Goal: Complete application form: Complete application form

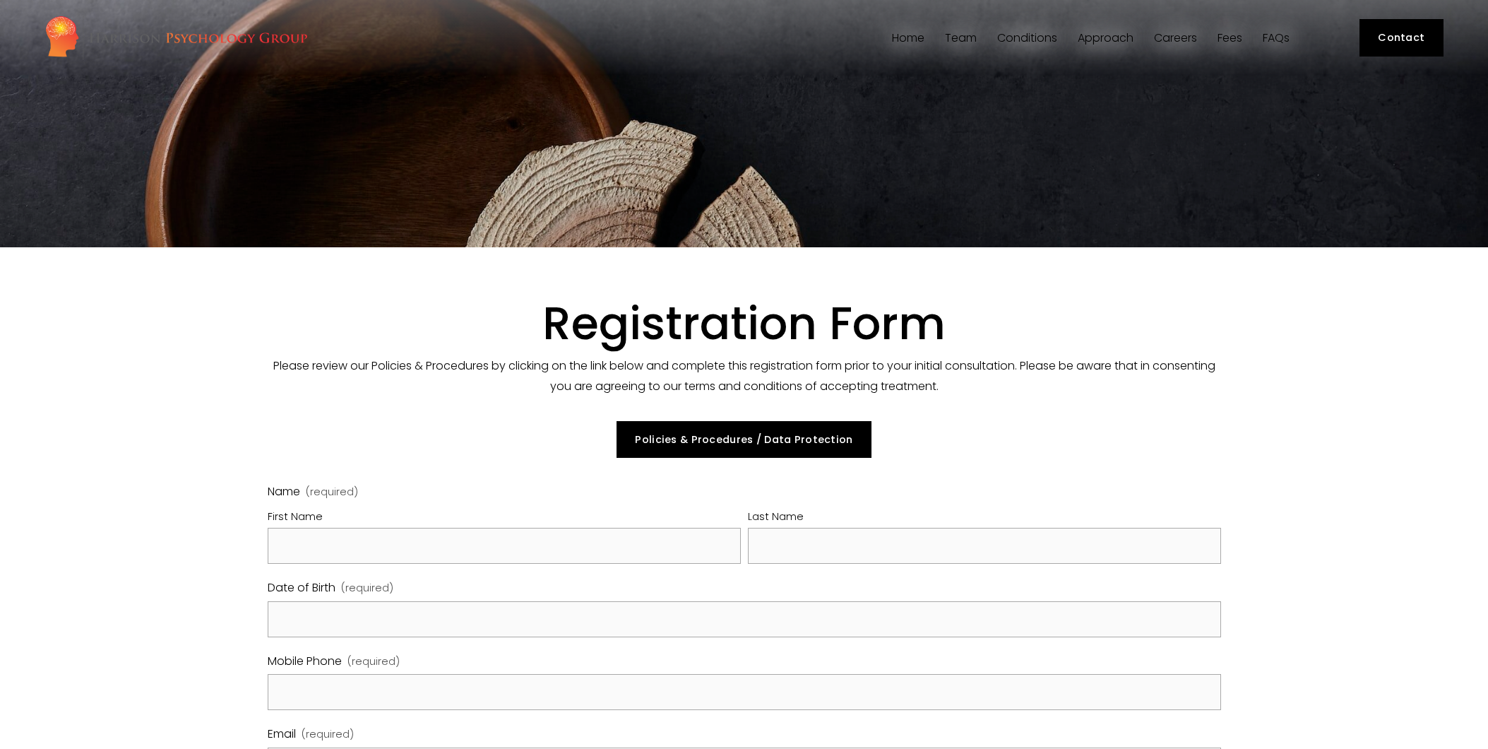
select select "GB"
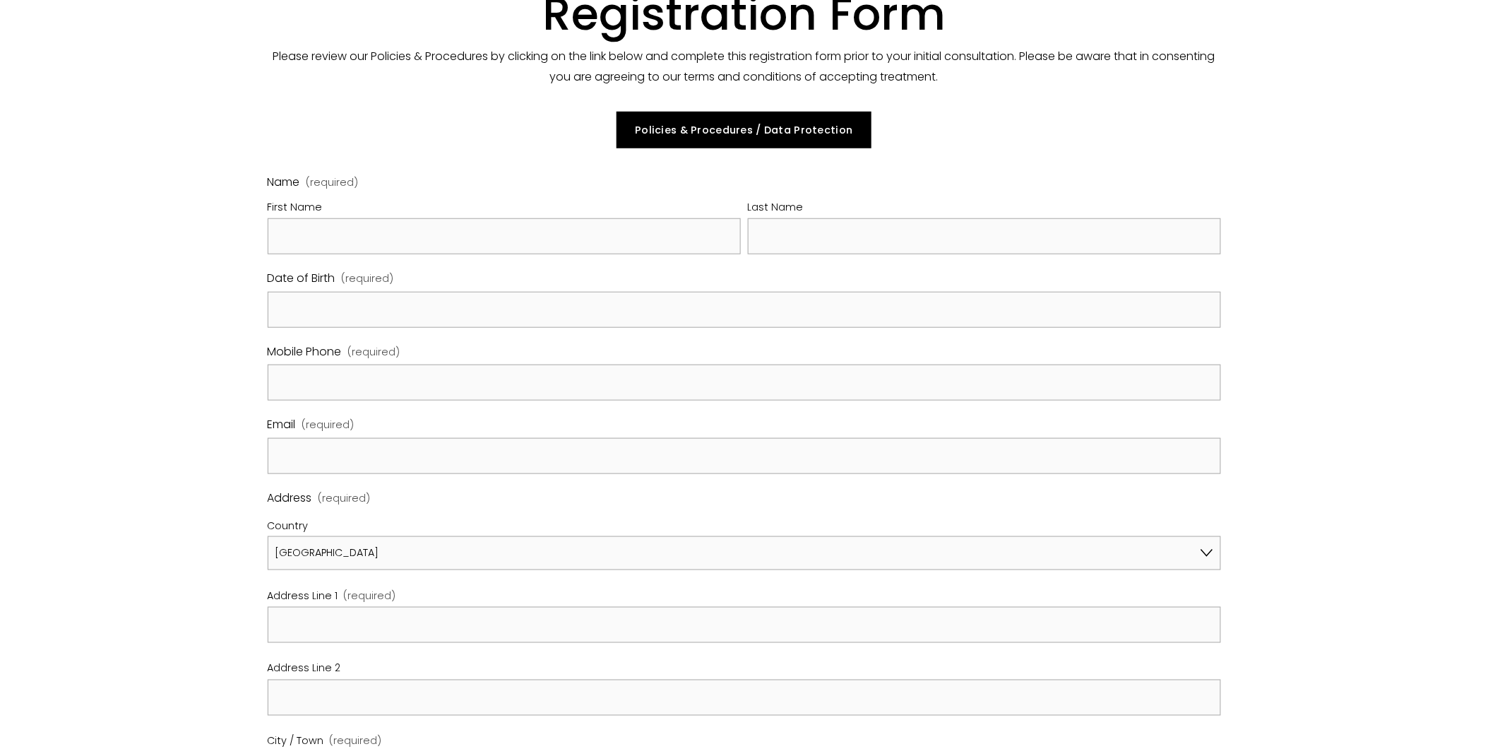
scroll to position [314, 0]
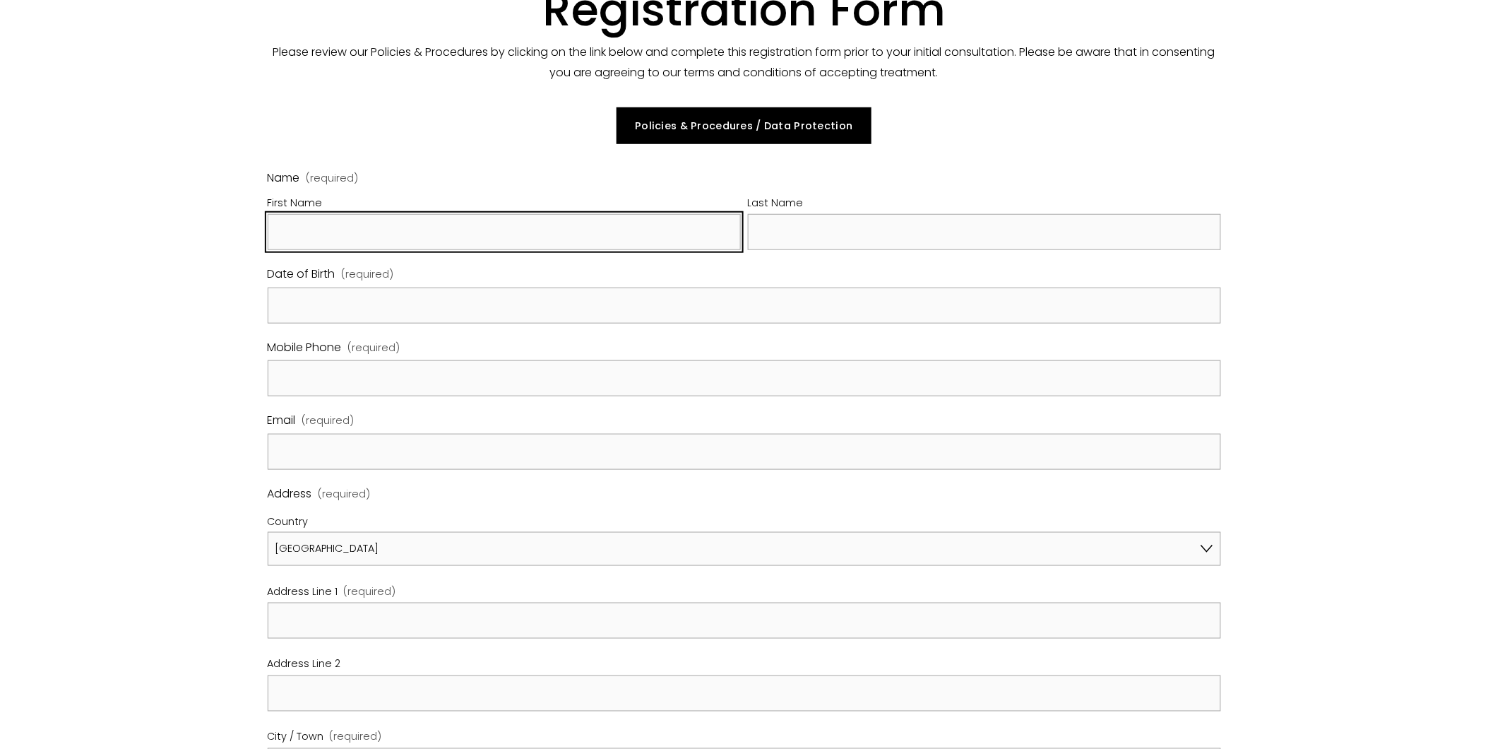
click at [441, 233] on input "First Name" at bounding box center [504, 232] width 473 height 36
type input "YANG"
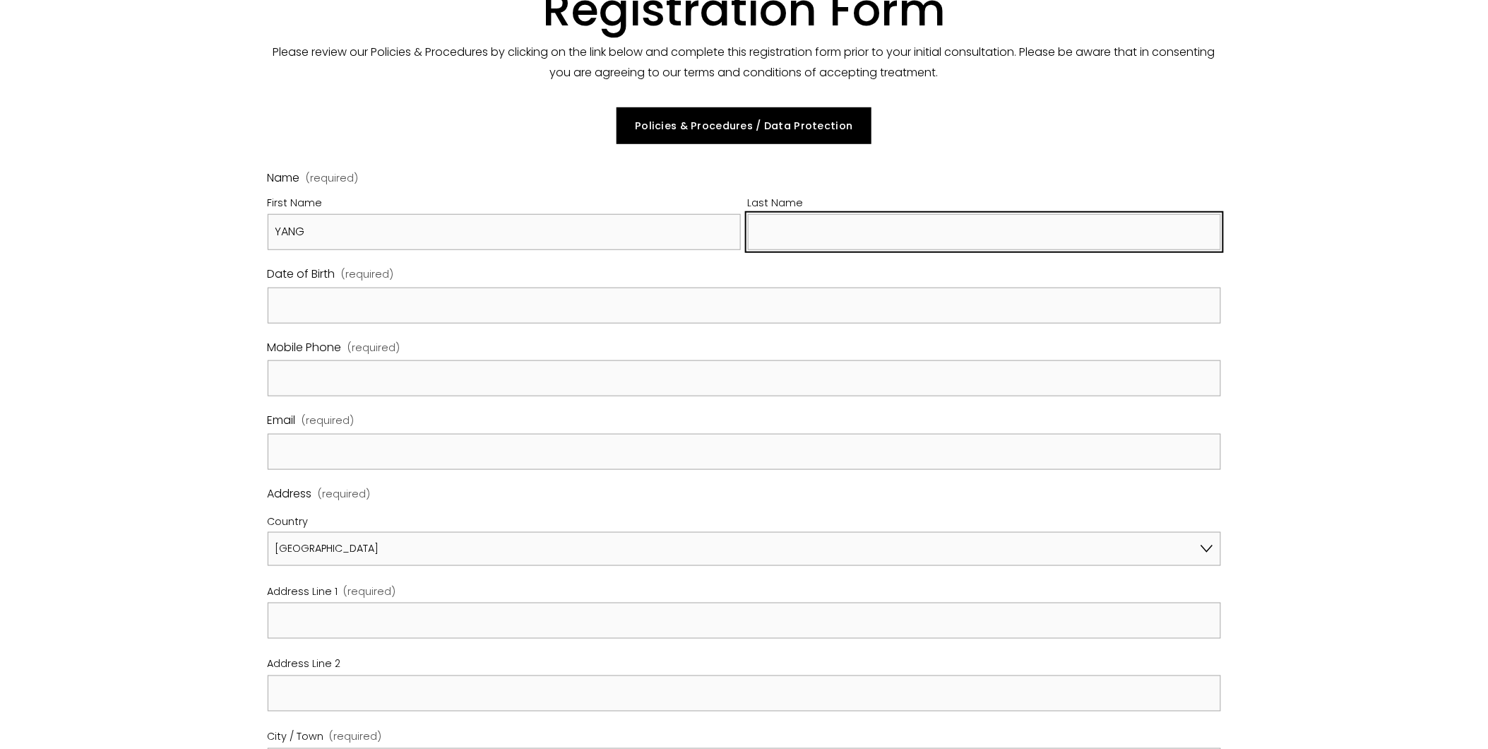
type input "LI"
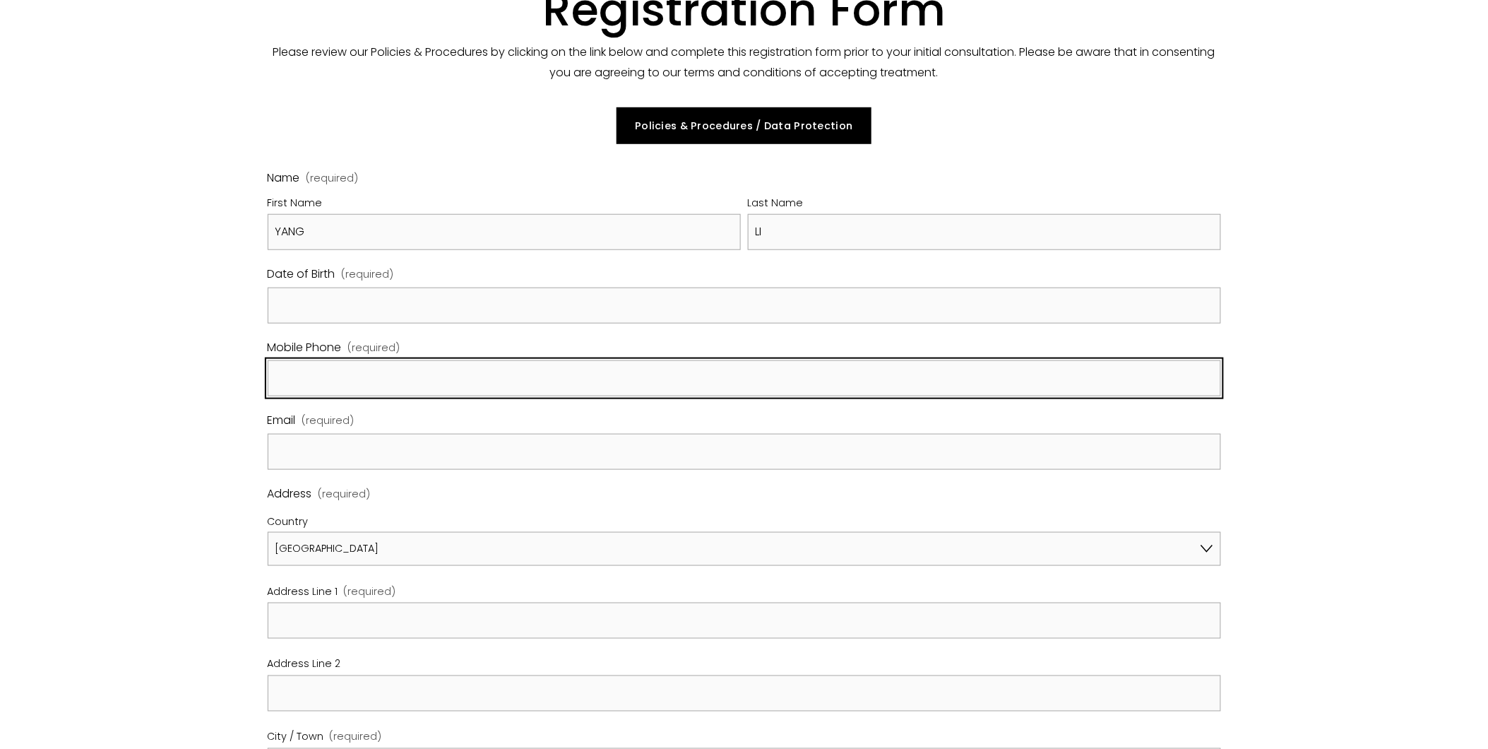
type input "07491221180"
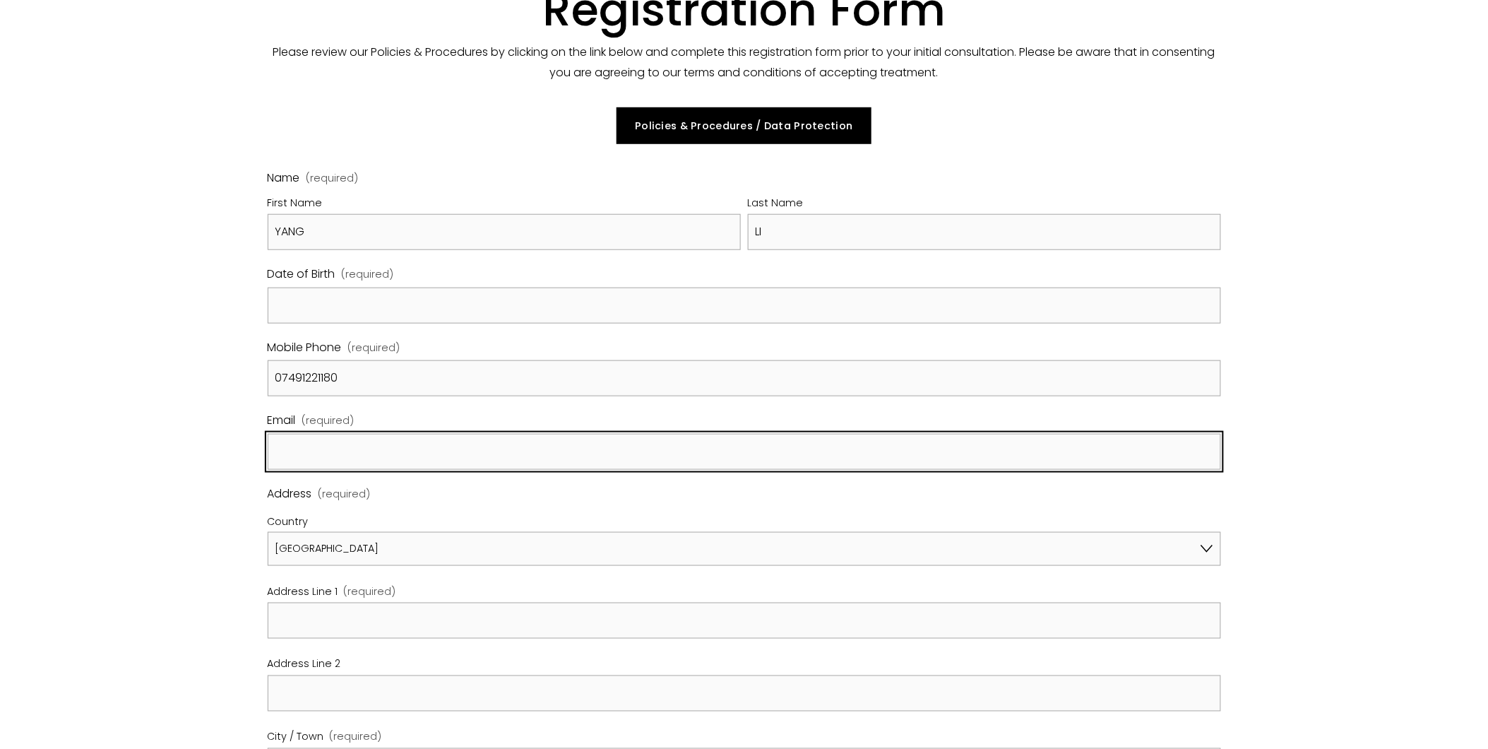
type input "[EMAIL_ADDRESS][DOMAIN_NAME]"
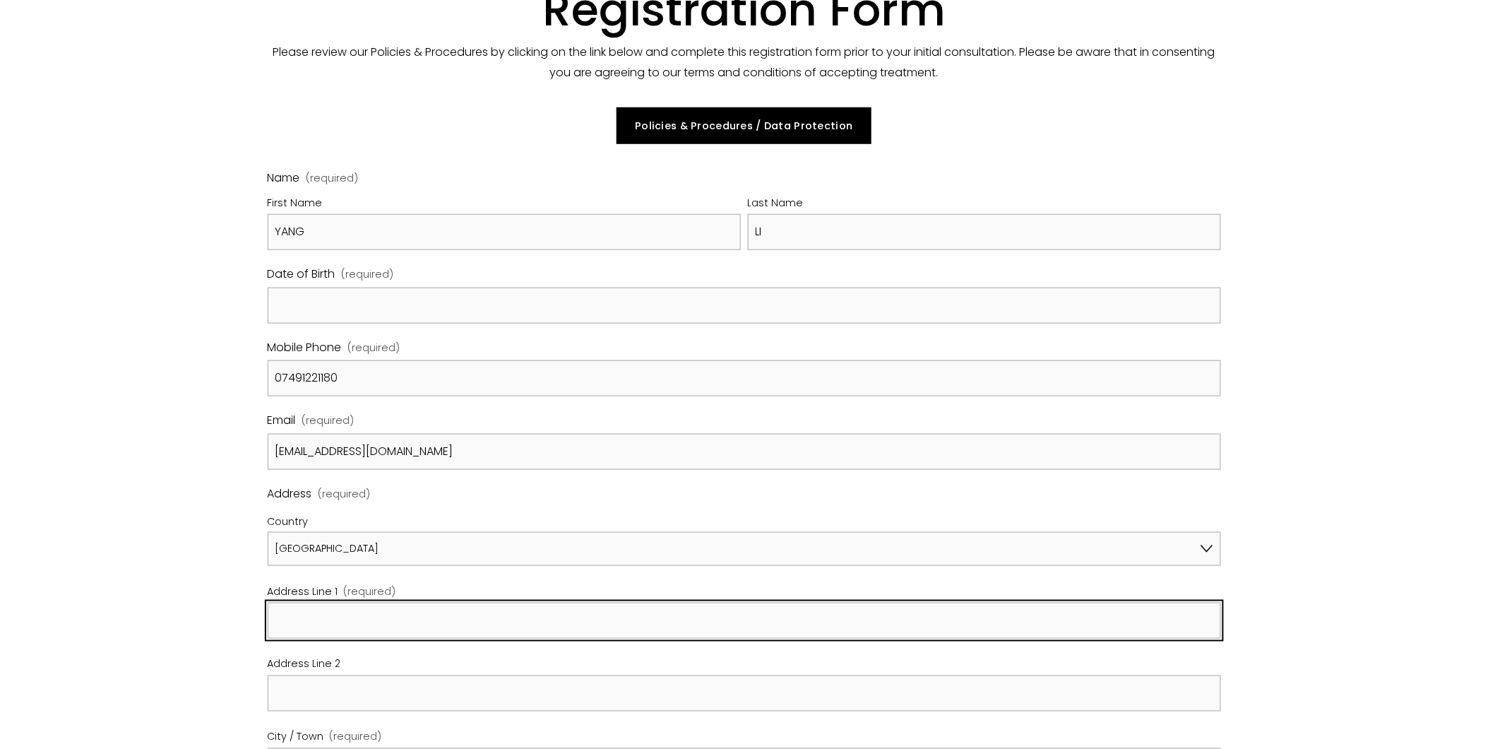
type input "48 [GEOGRAPHIC_DATA]"
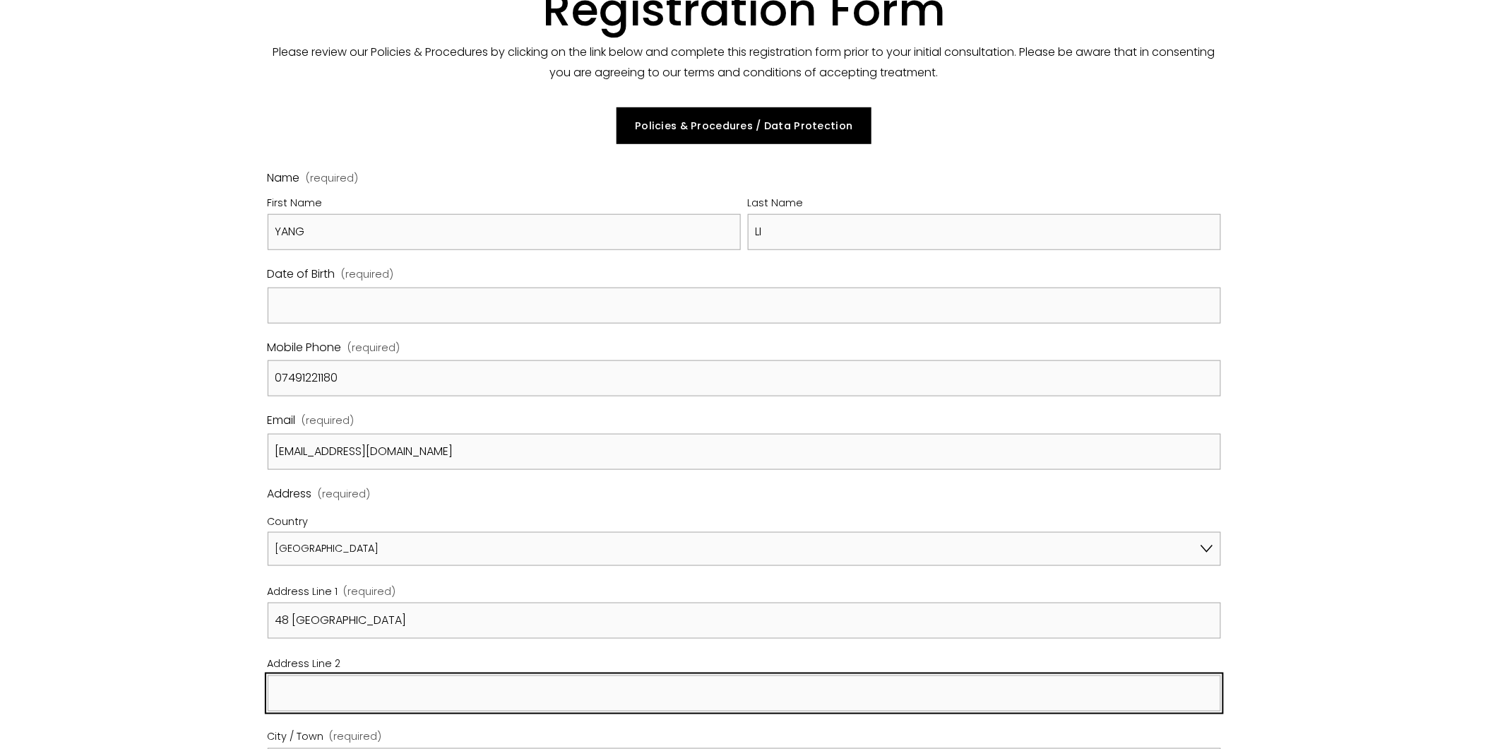
type input "[GEOGRAPHIC_DATA]"
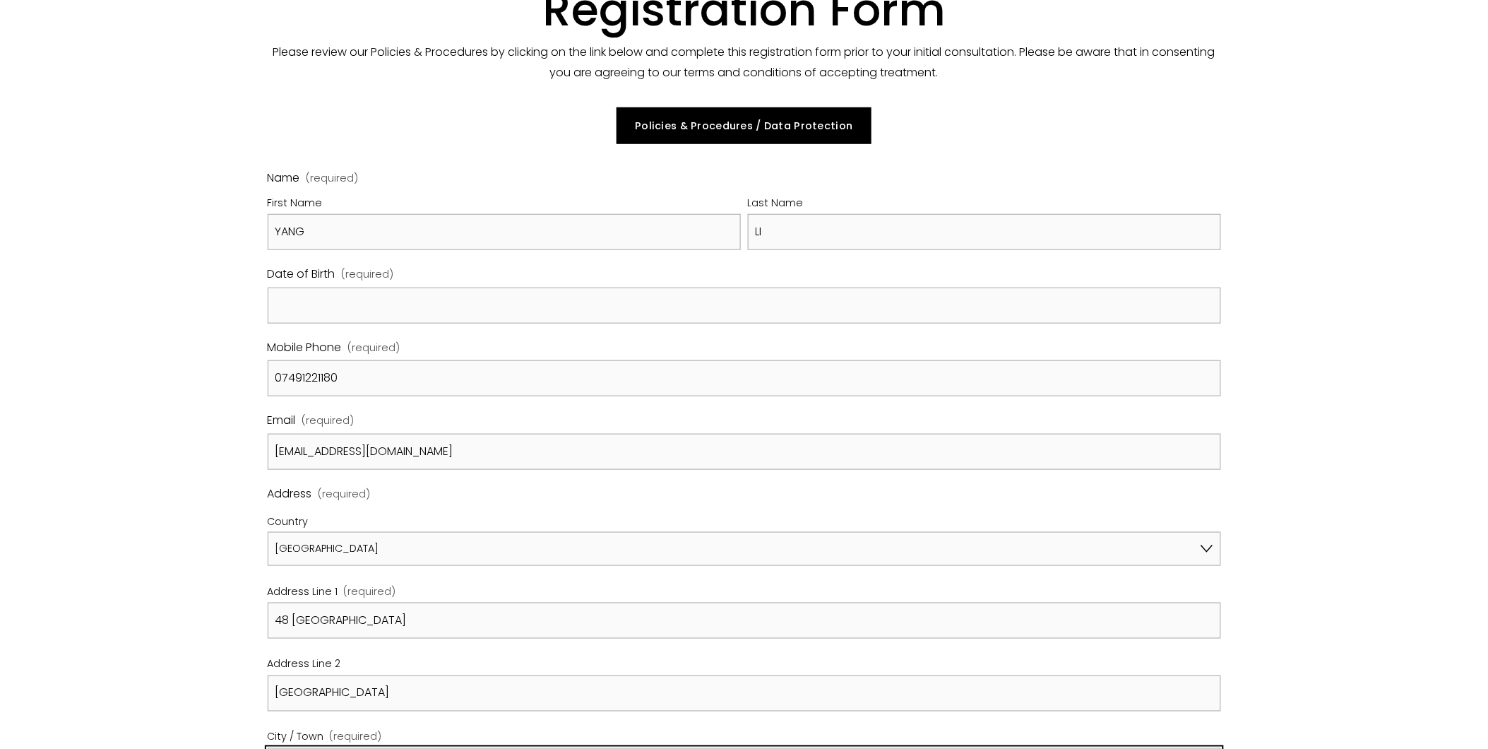
type input "[GEOGRAPHIC_DATA]"
type input "w13 8bp"
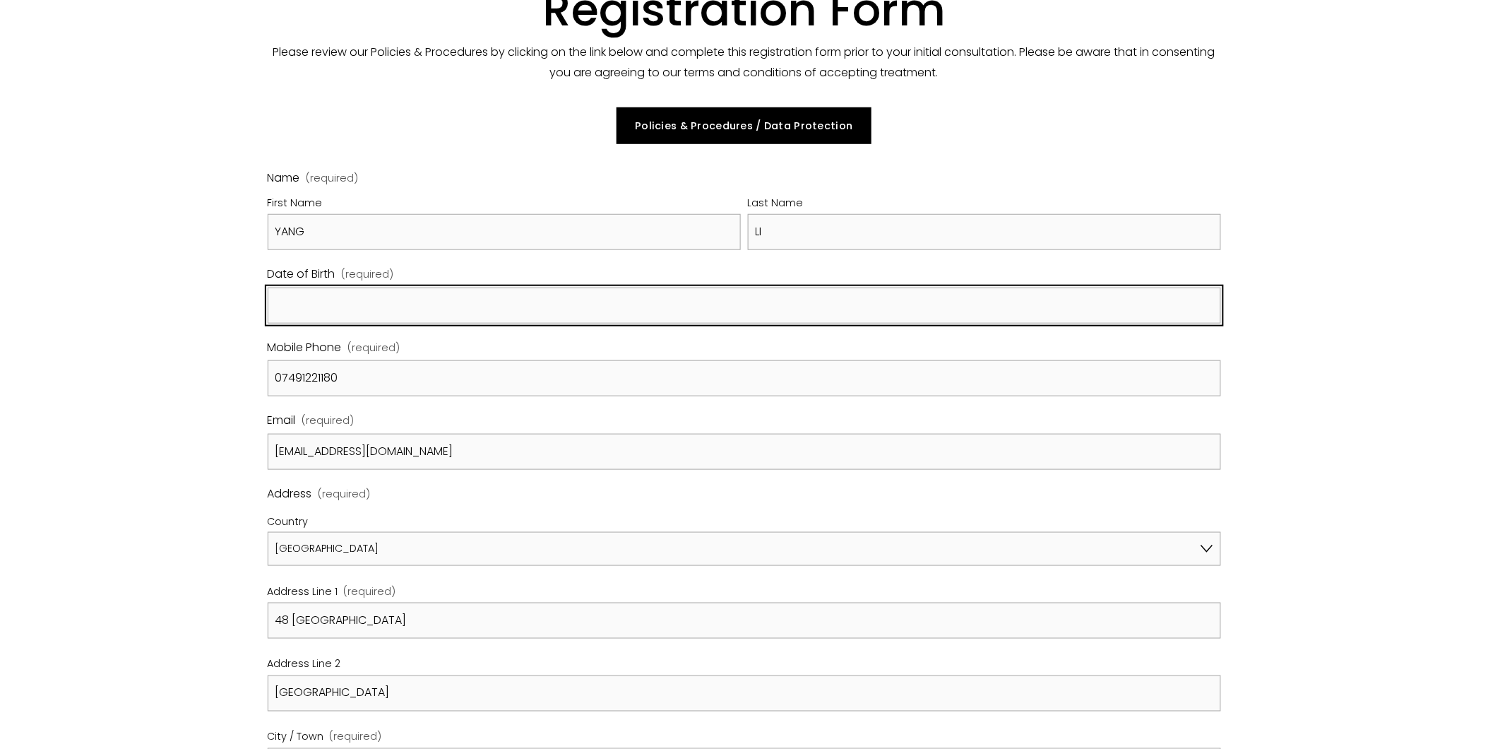
click at [424, 299] on input "Date of Birth (required)" at bounding box center [745, 305] width 954 height 36
type input "[DATE]"
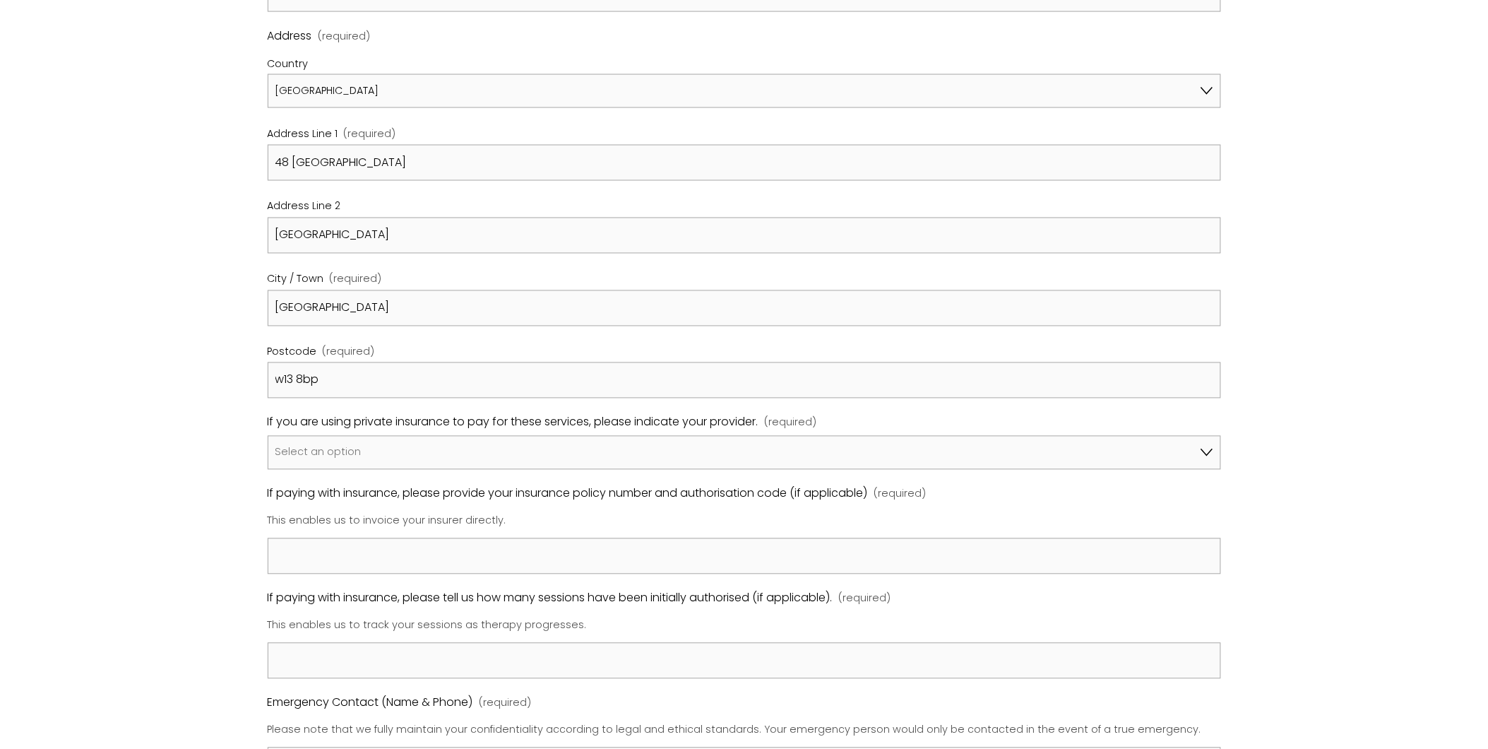
scroll to position [785, 0]
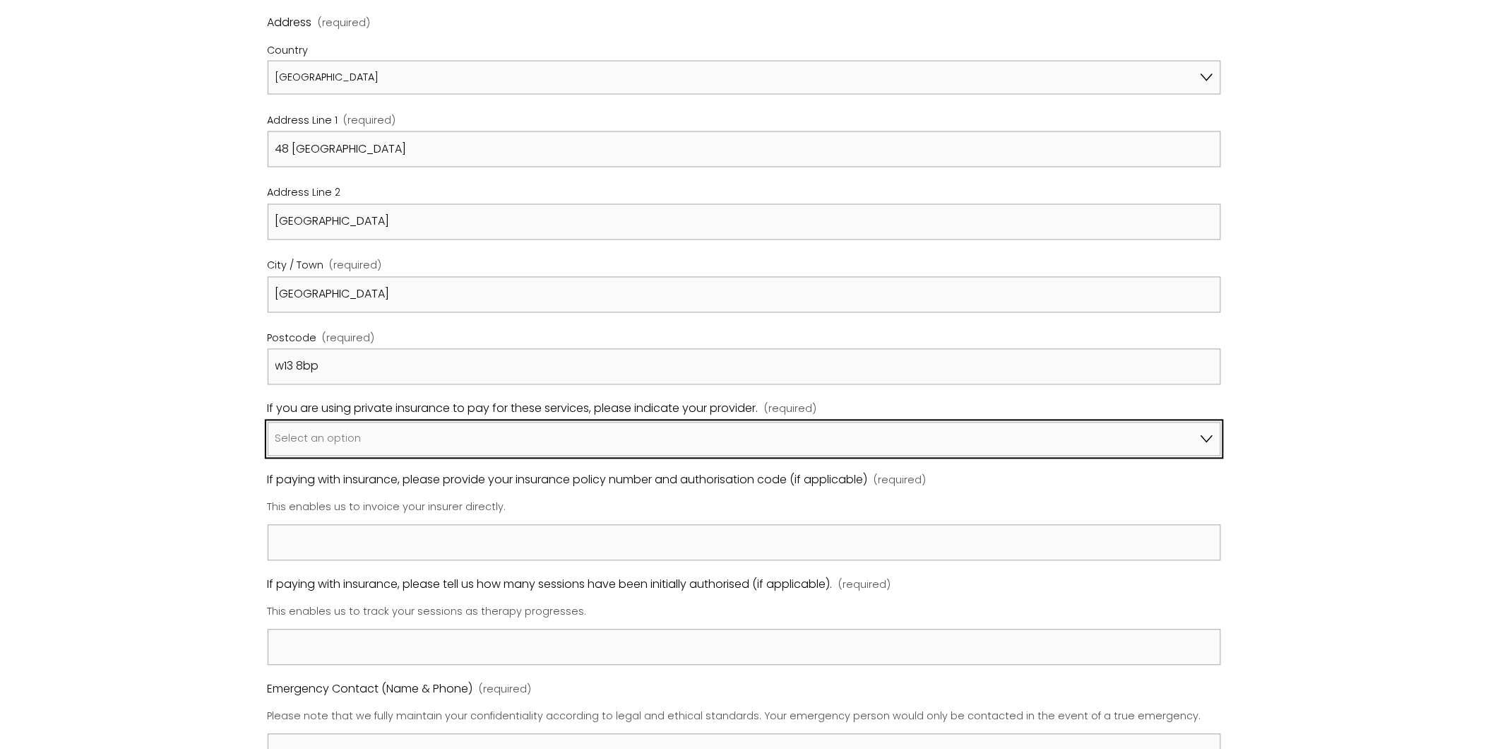
click at [471, 440] on select "Select an option I am not using insurance Axa Aviva Bupa Cigna Healix Vitality …" at bounding box center [745, 439] width 954 height 34
select select "Axa"
click at [268, 424] on select "Select an option I am not using insurance Axa Aviva Bupa Cigna Healix Vitality …" at bounding box center [745, 439] width 954 height 34
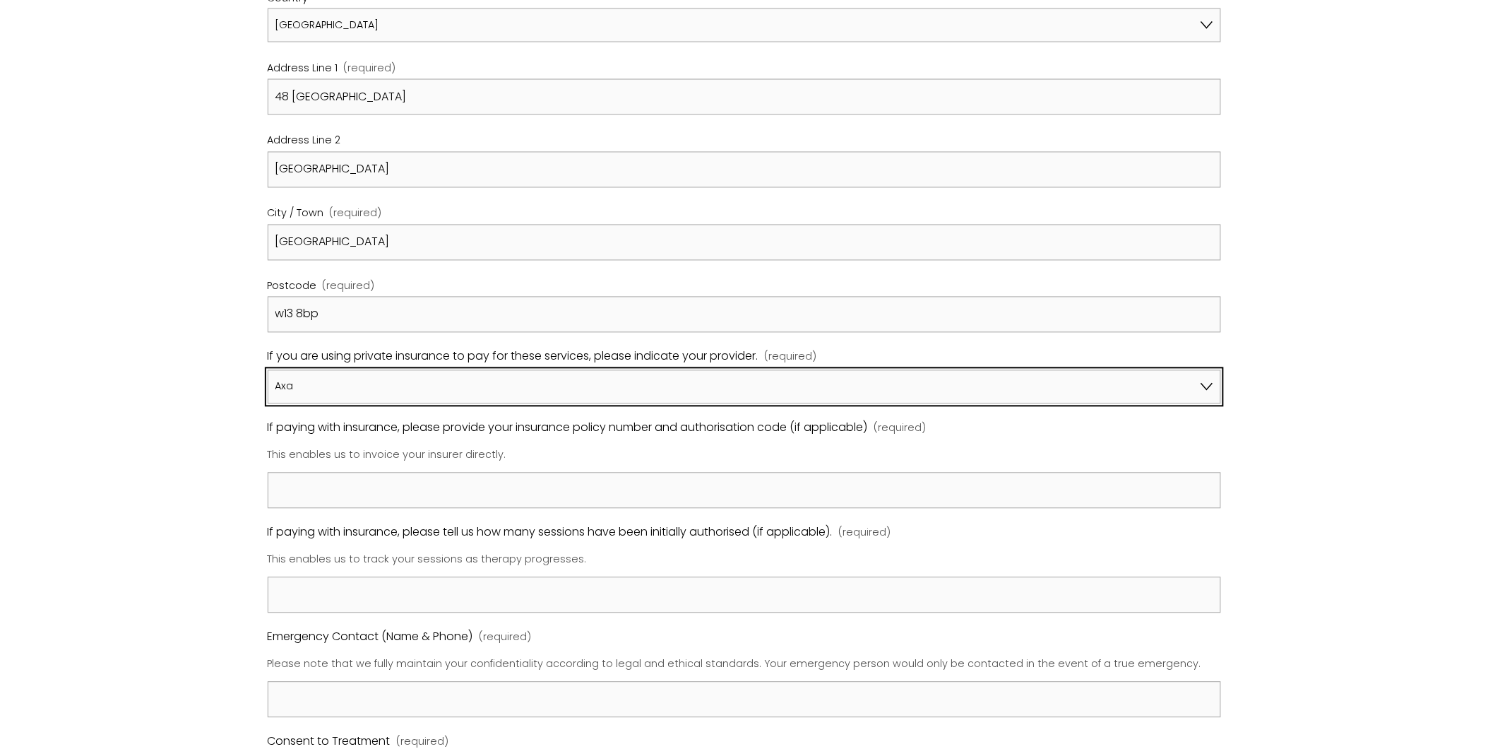
scroll to position [942, 0]
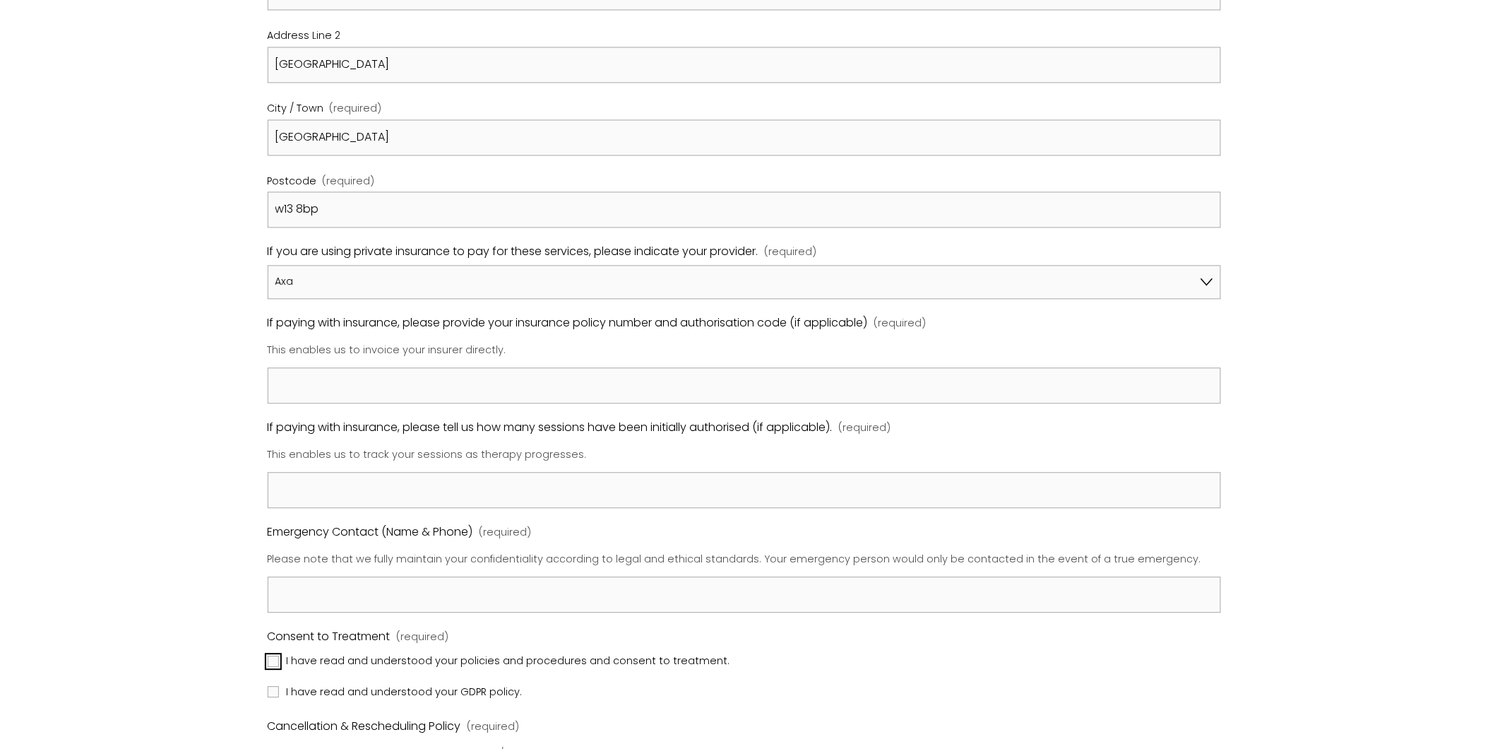
click at [272, 667] on input "I have read and understood your policies and procedures and consent to treatmen…" at bounding box center [273, 661] width 11 height 11
checkbox input "true"
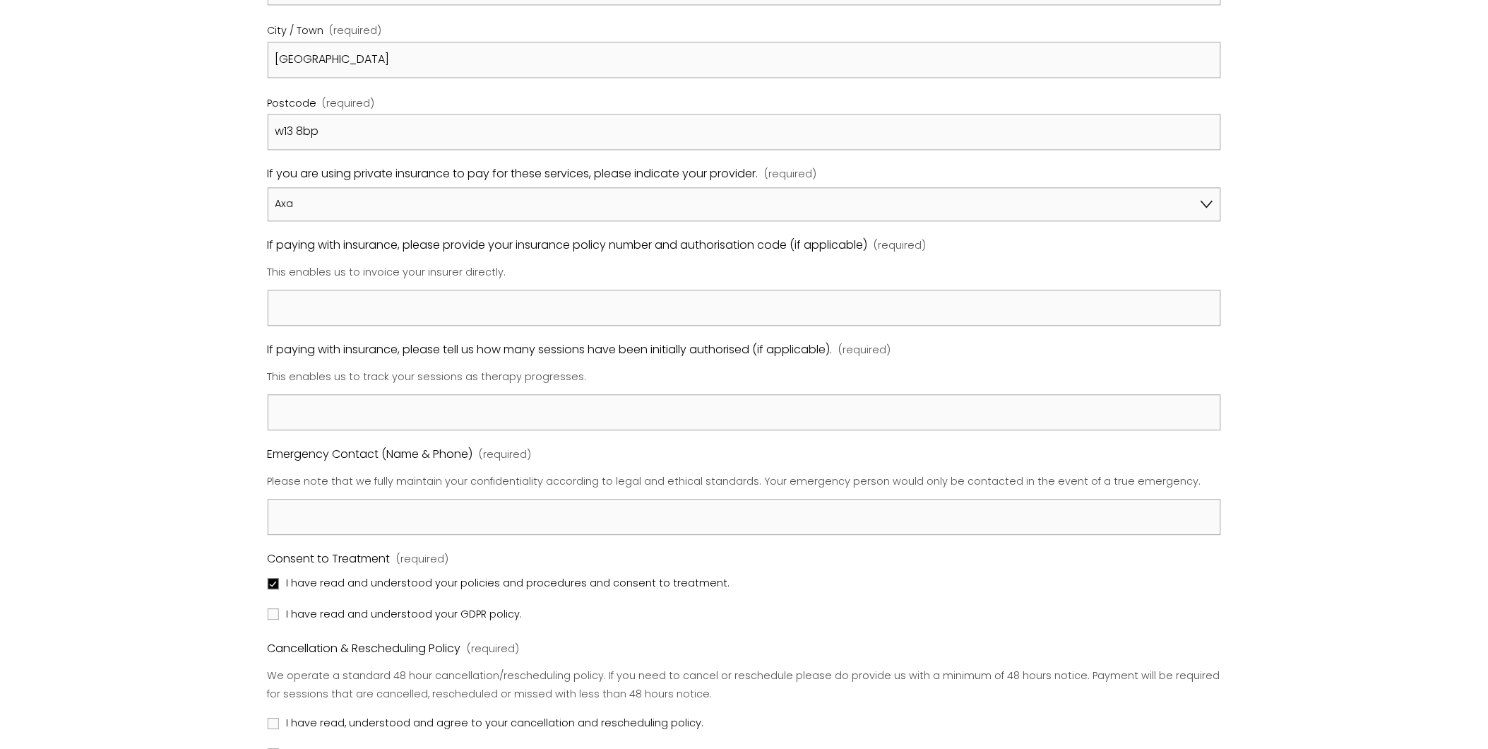
click at [273, 622] on label "I have read and understood your GDPR policy." at bounding box center [397, 614] width 258 height 18
click at [273, 619] on input "I have read and understood your GDPR policy." at bounding box center [273, 613] width 11 height 11
checkbox input "true"
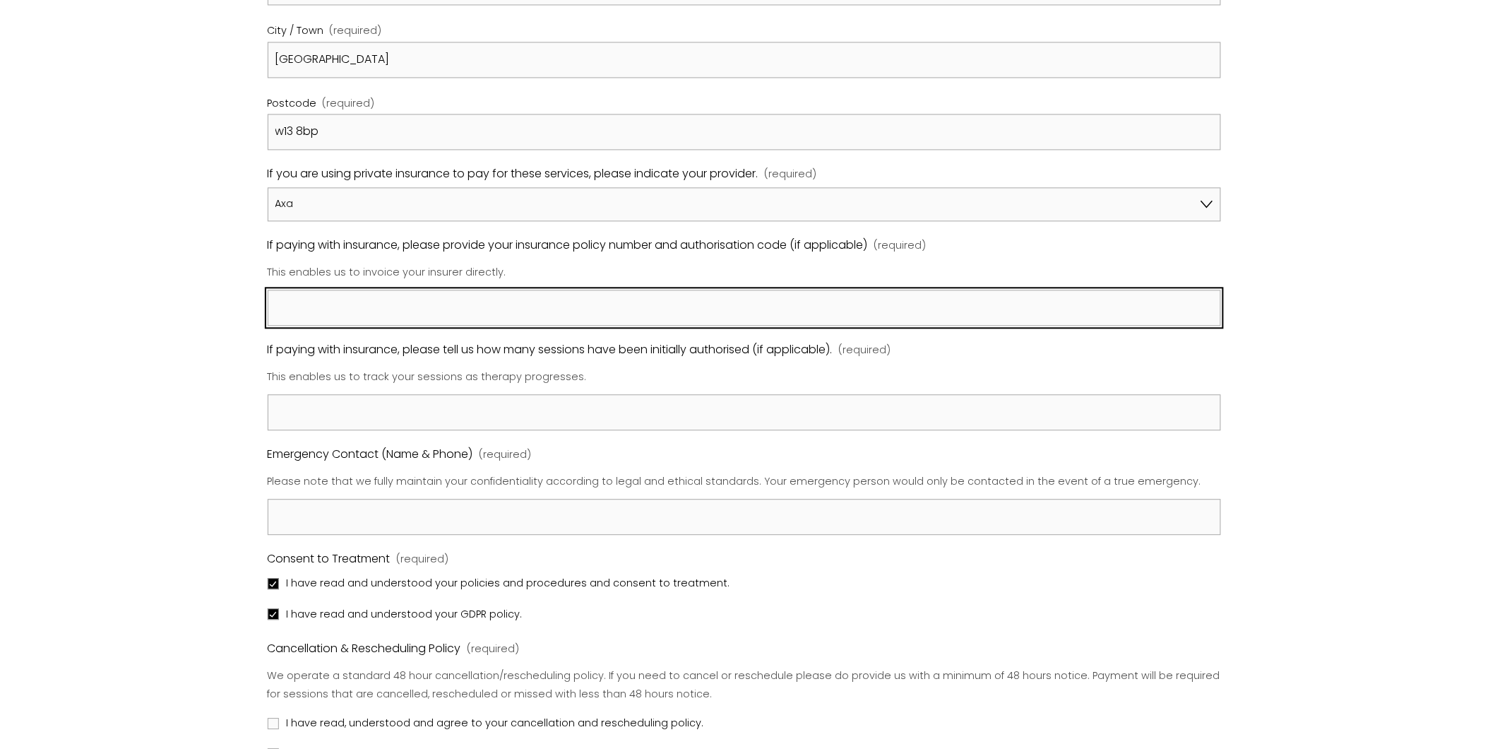
click at [300, 309] on input "If paying with insurance, please provide your insurance policy number and autho…" at bounding box center [745, 308] width 954 height 36
paste input "AXACLM1456836"
type input "AXACLM1456836"
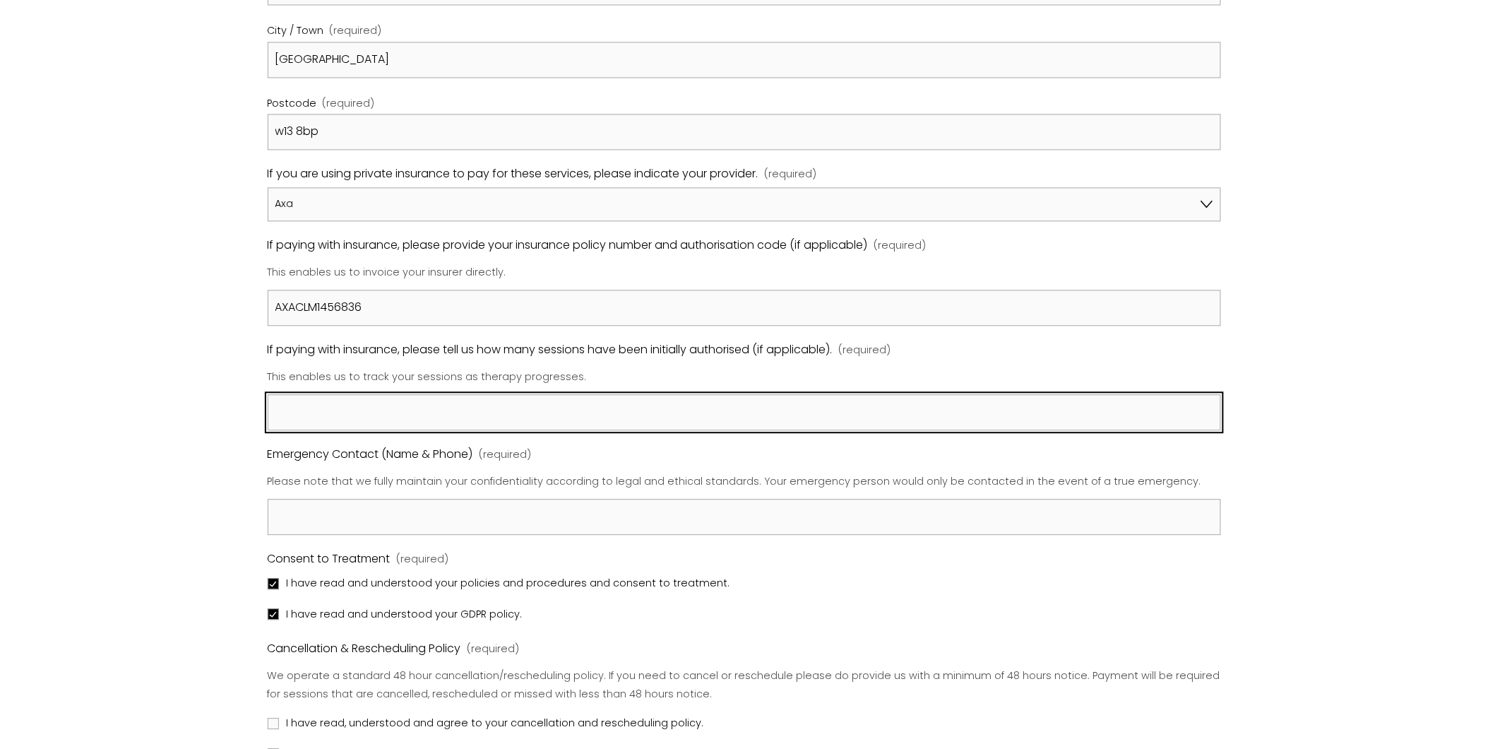
click at [505, 426] on input "If paying with insurance, please tell us how many sessions have been initially …" at bounding box center [745, 412] width 954 height 36
type input "10"
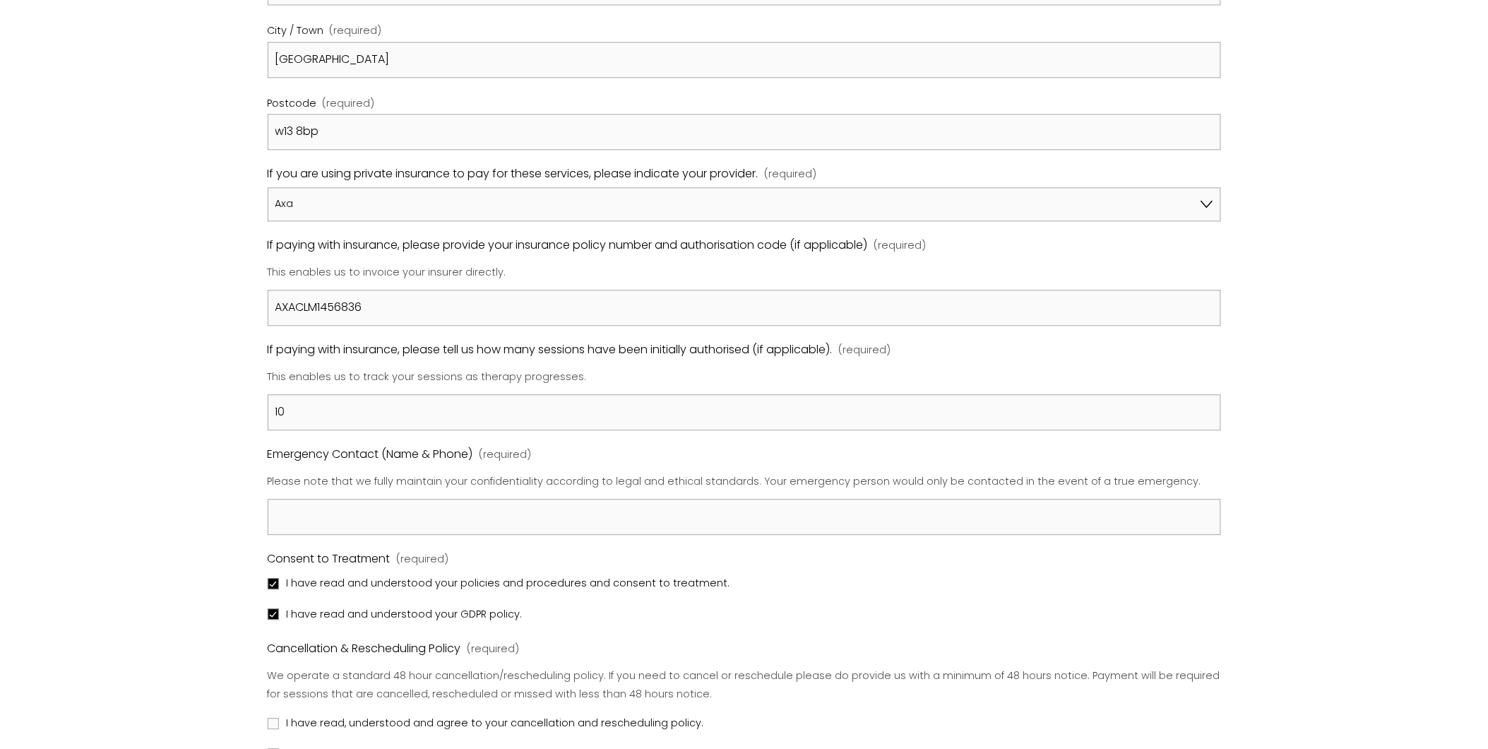
click at [227, 499] on div "Registration Form Please review our Policies & Procedures by clicking on the li…" at bounding box center [744, 153] width 1360 height 1852
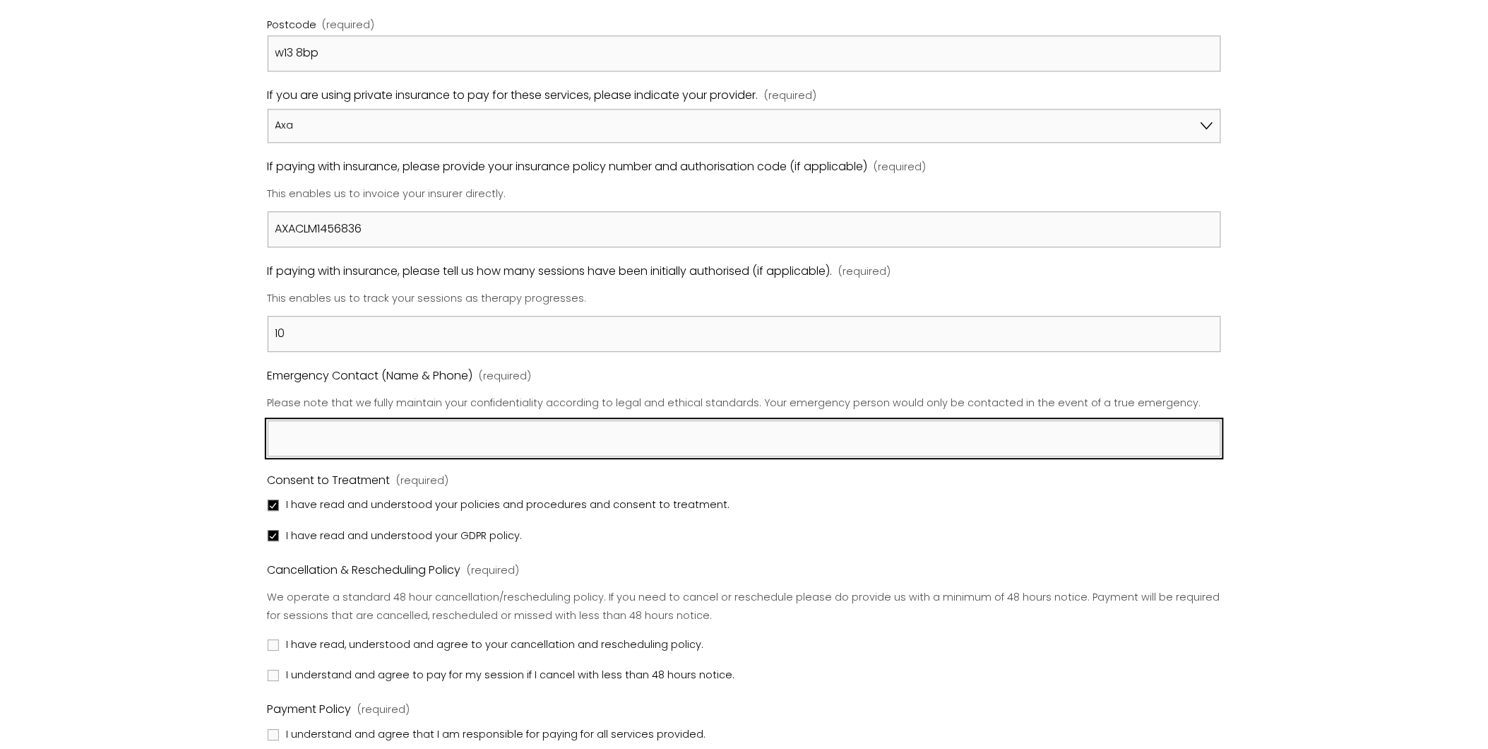
click at [329, 444] on input "Emergency Contact (Name & Phone) (required)" at bounding box center [745, 438] width 954 height 36
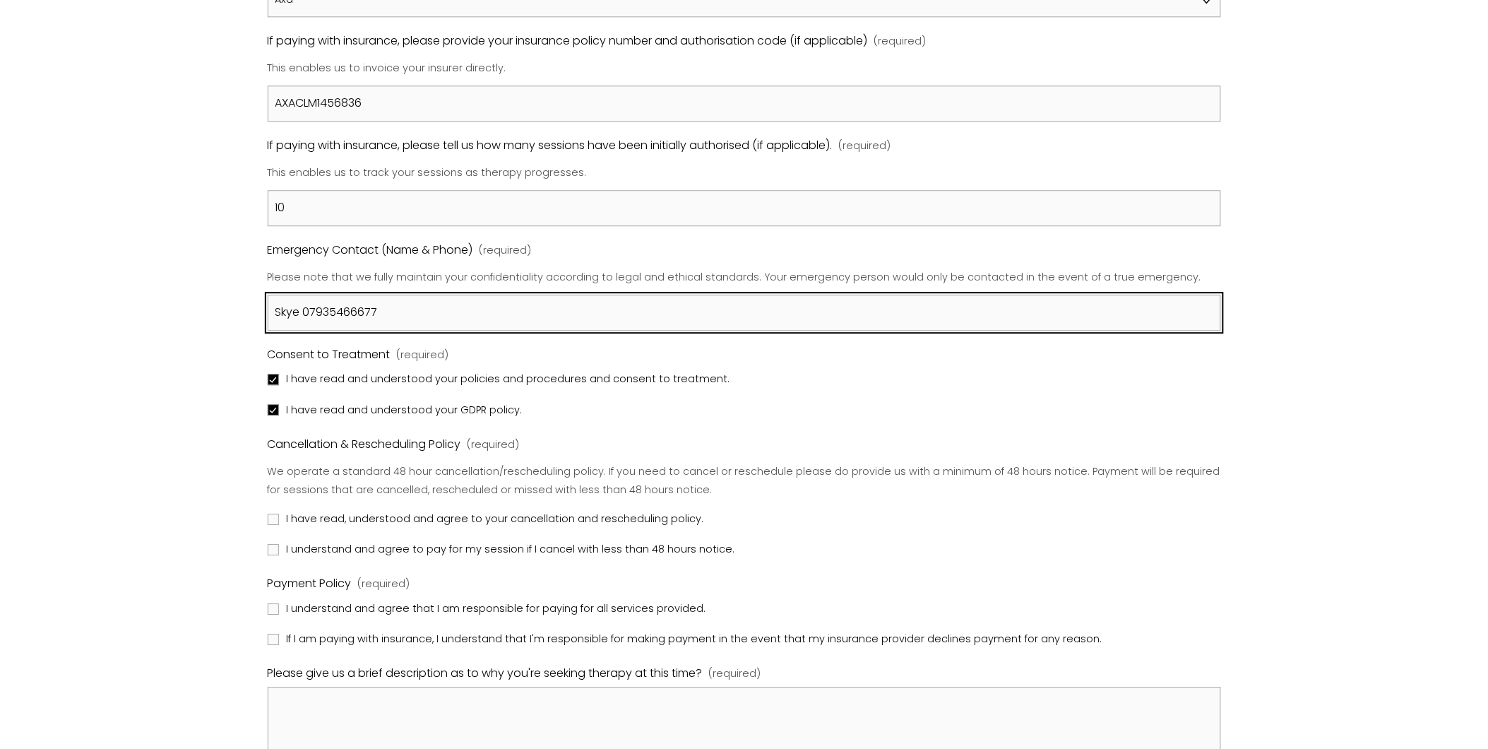
scroll to position [1255, 0]
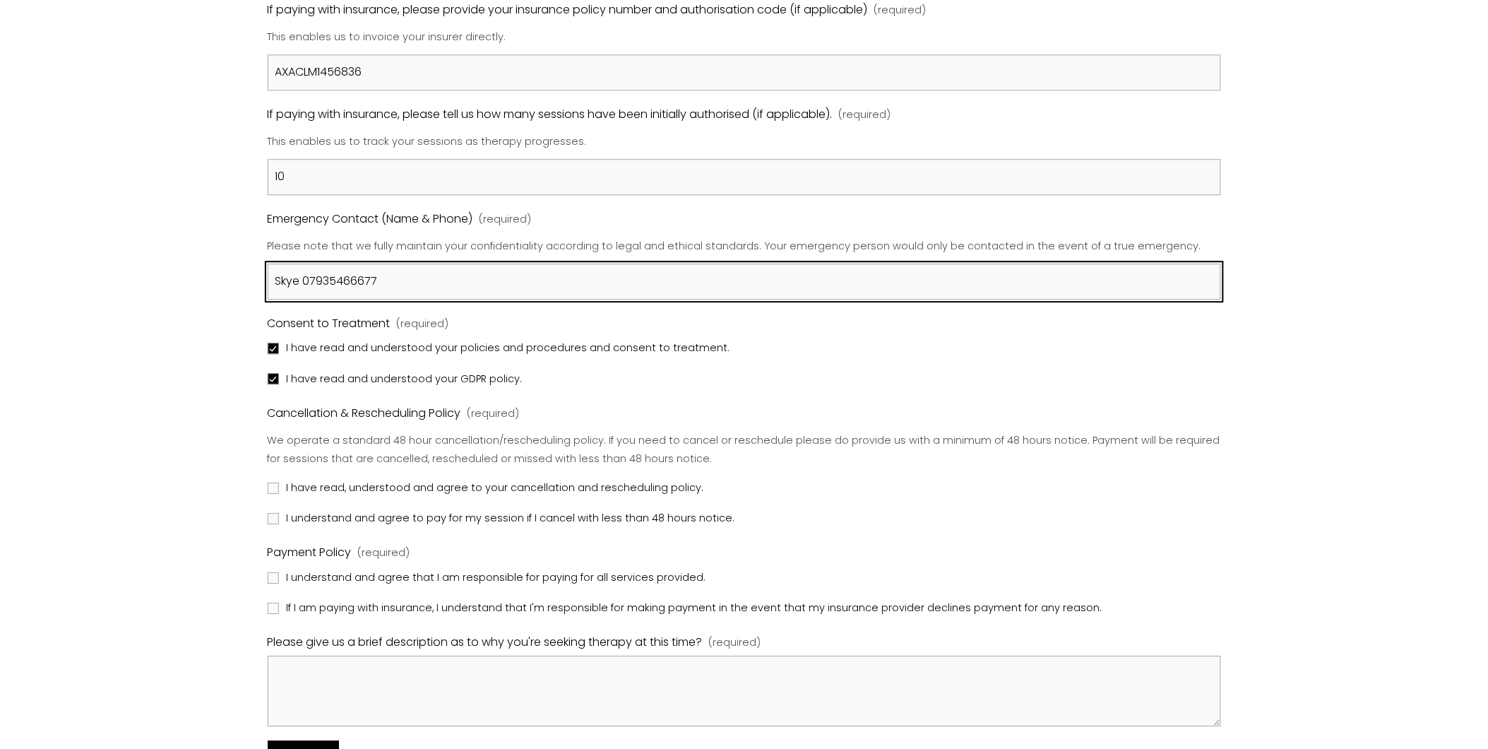
type input "Skye 07935466677"
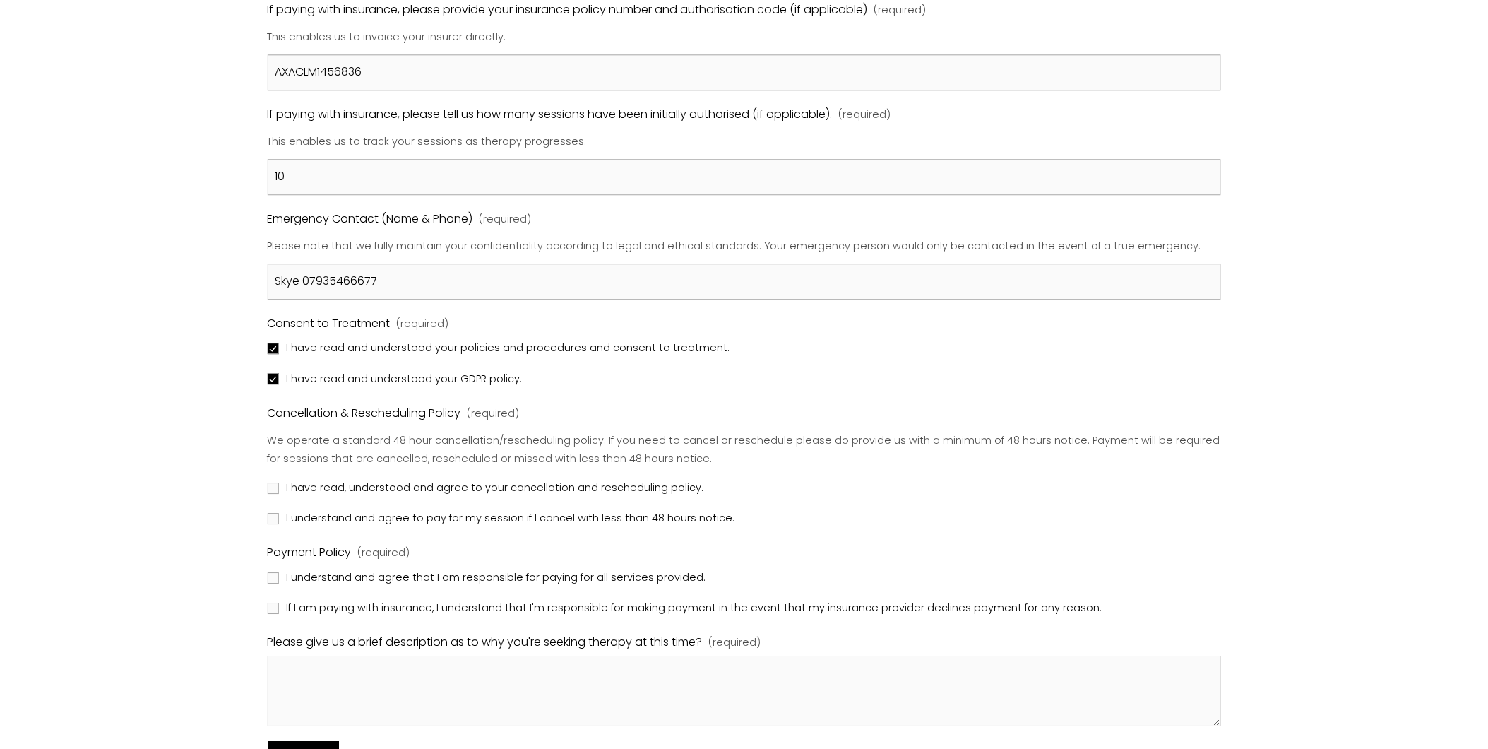
click at [626, 516] on span "I understand and agree to pay for my session if I cancel with less than 48 hour…" at bounding box center [511, 518] width 449 height 18
click at [279, 516] on input "I understand and agree to pay for my session if I cancel with less than 48 hour…" at bounding box center [273, 518] width 11 height 11
checkbox input "true"
click at [269, 488] on input "I have read, understood and agree to your cancellation and rescheduling policy." at bounding box center [273, 487] width 11 height 11
checkbox input "true"
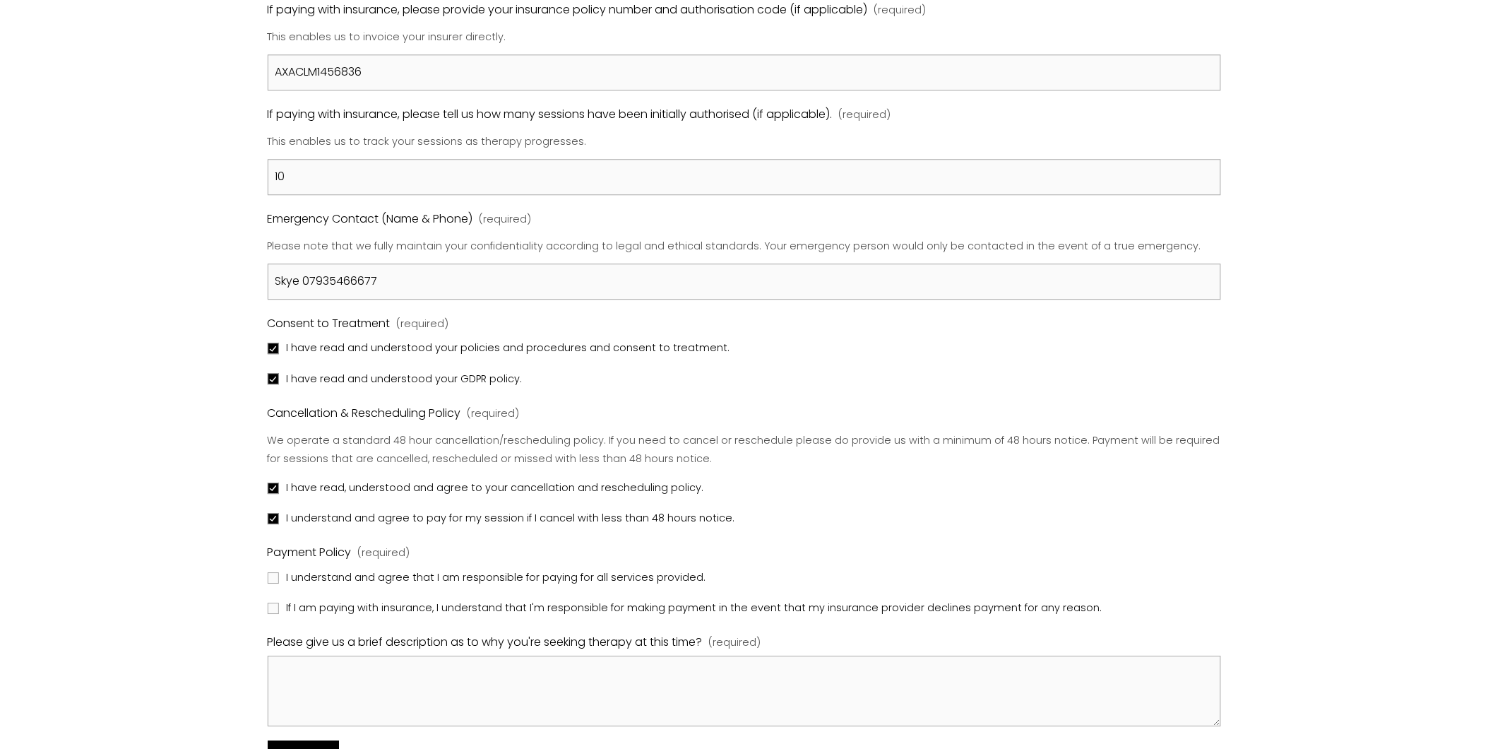
click at [625, 565] on fieldset "Payment Policy (required) I understand and agree that I am responsible for payi…" at bounding box center [745, 580] width 954 height 76
click at [602, 576] on span "I understand and agree that I am responsible for paying for all services provid…" at bounding box center [497, 578] width 420 height 18
click at [279, 576] on input "I understand and agree that I am responsible for paying for all services provid…" at bounding box center [273, 577] width 11 height 11
checkbox input "true"
click at [556, 605] on span "If I am paying with insurance, I understand that I'm responsible for making pay…" at bounding box center [695, 608] width 816 height 18
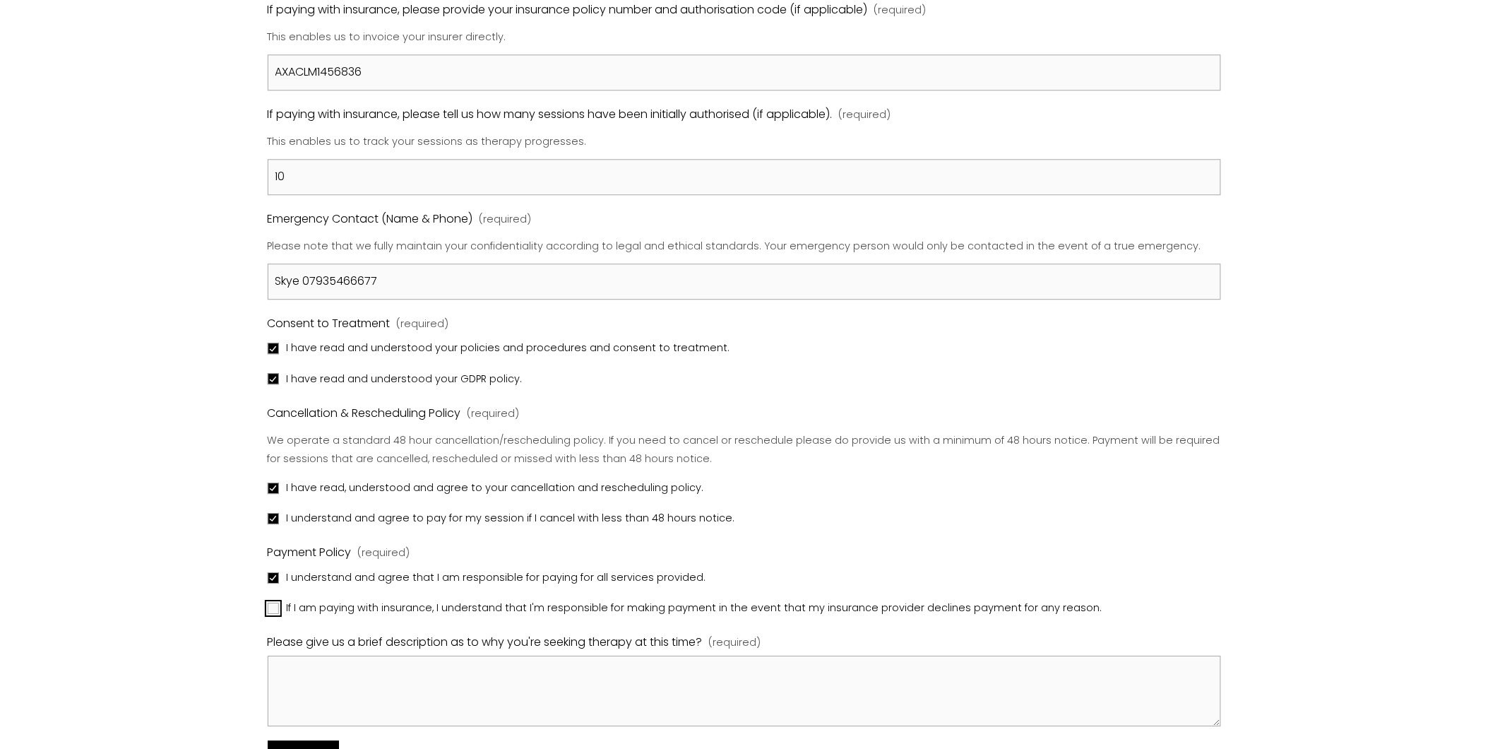
click at [279, 605] on input "If I am paying with insurance, I understand that I'm responsible for making pay…" at bounding box center [273, 607] width 11 height 11
checkbox input "true"
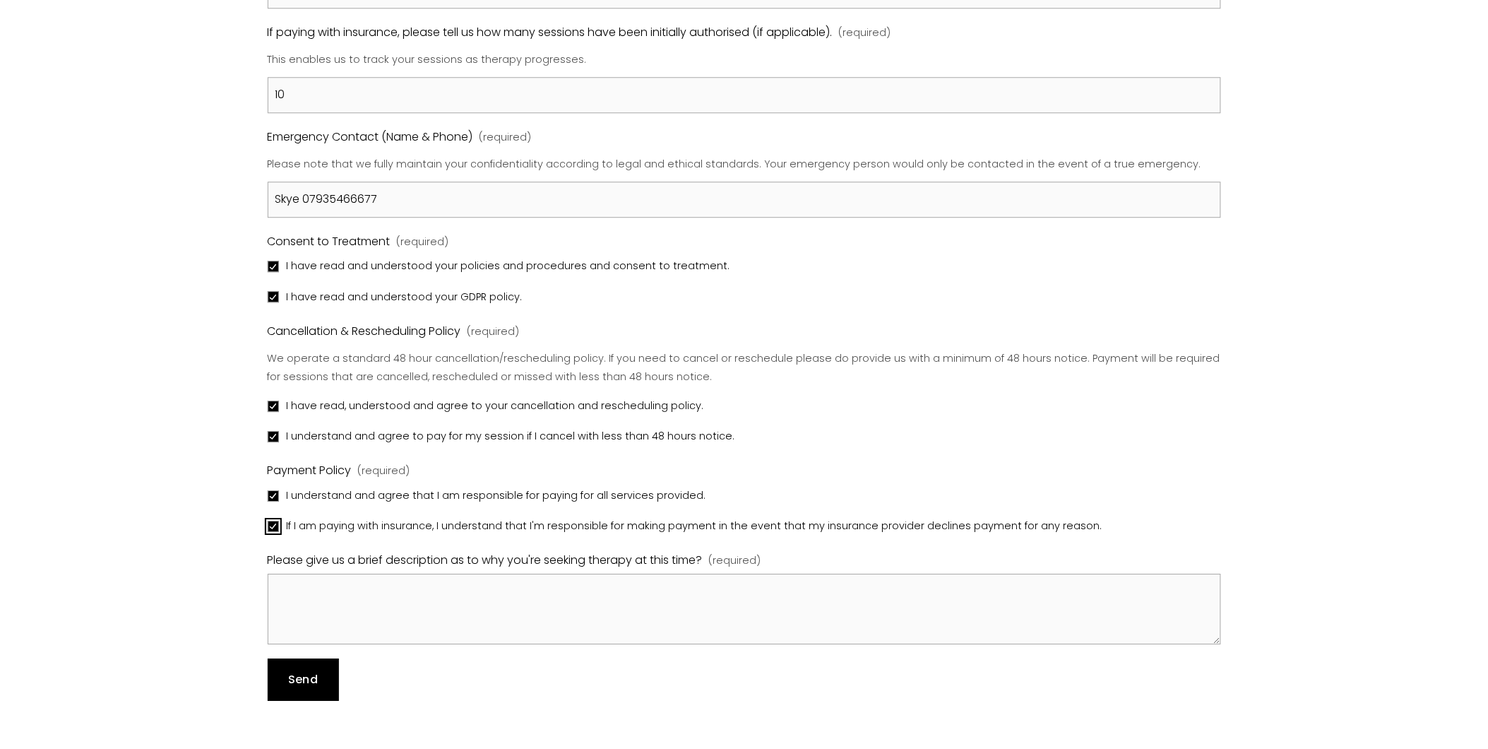
scroll to position [1413, 0]
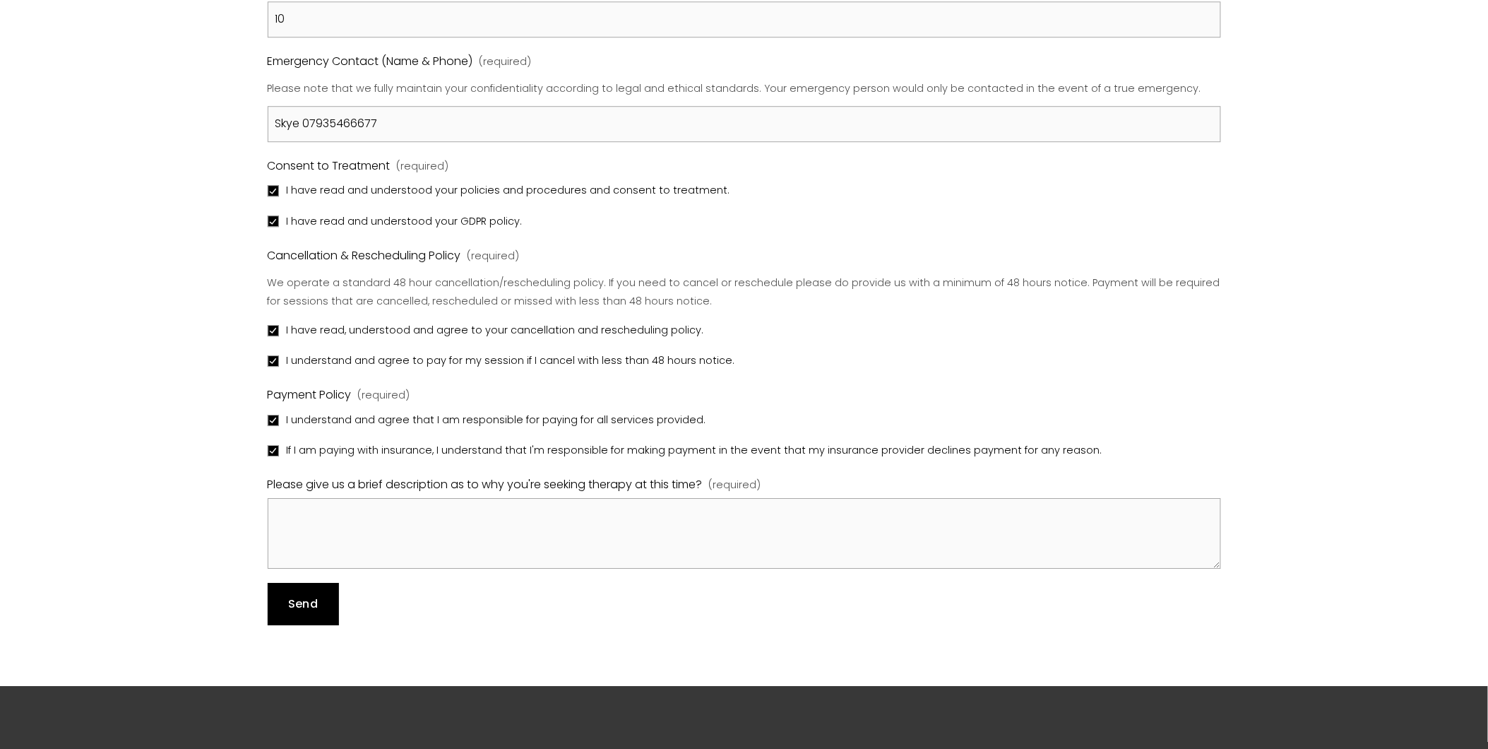
click at [323, 618] on button "Send Send" at bounding box center [303, 604] width 71 height 42
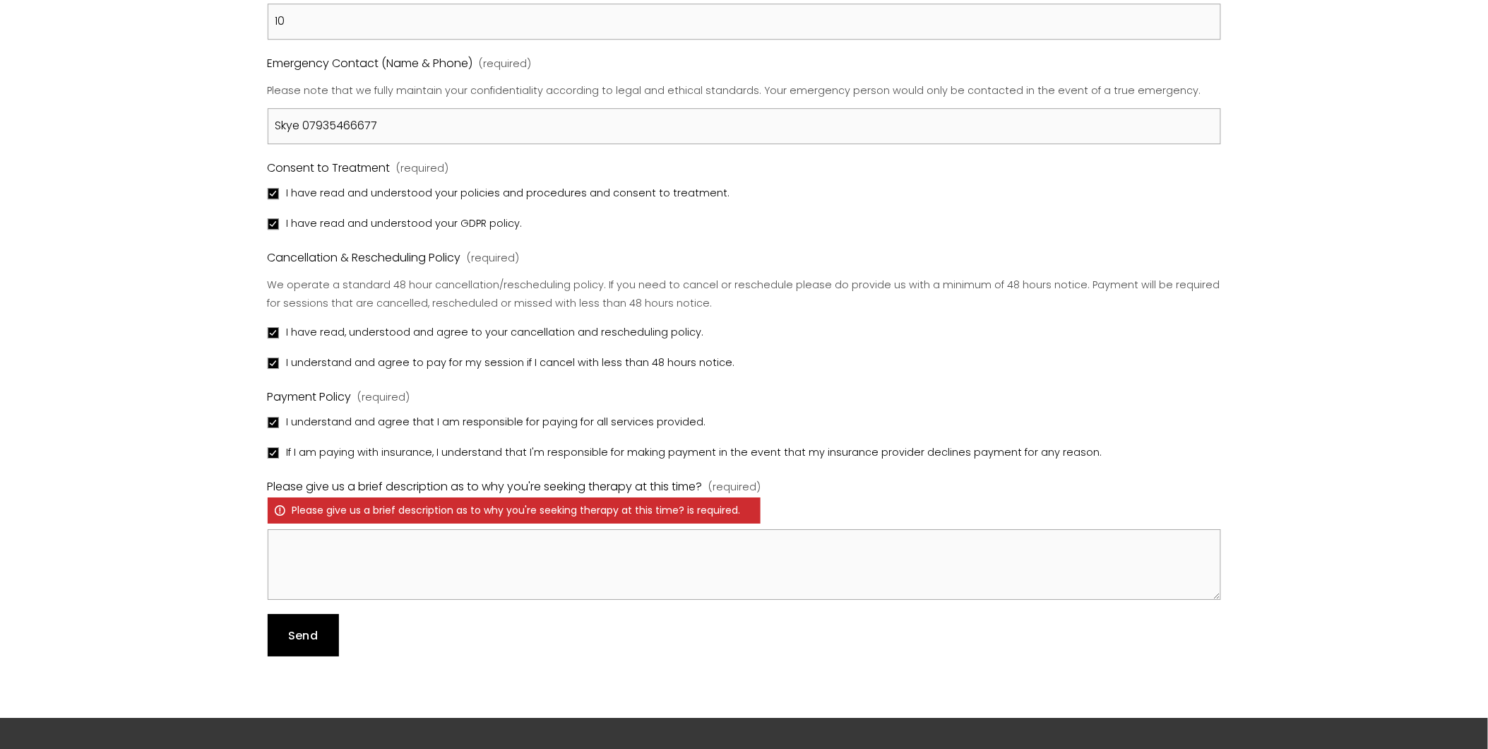
scroll to position [1443, 0]
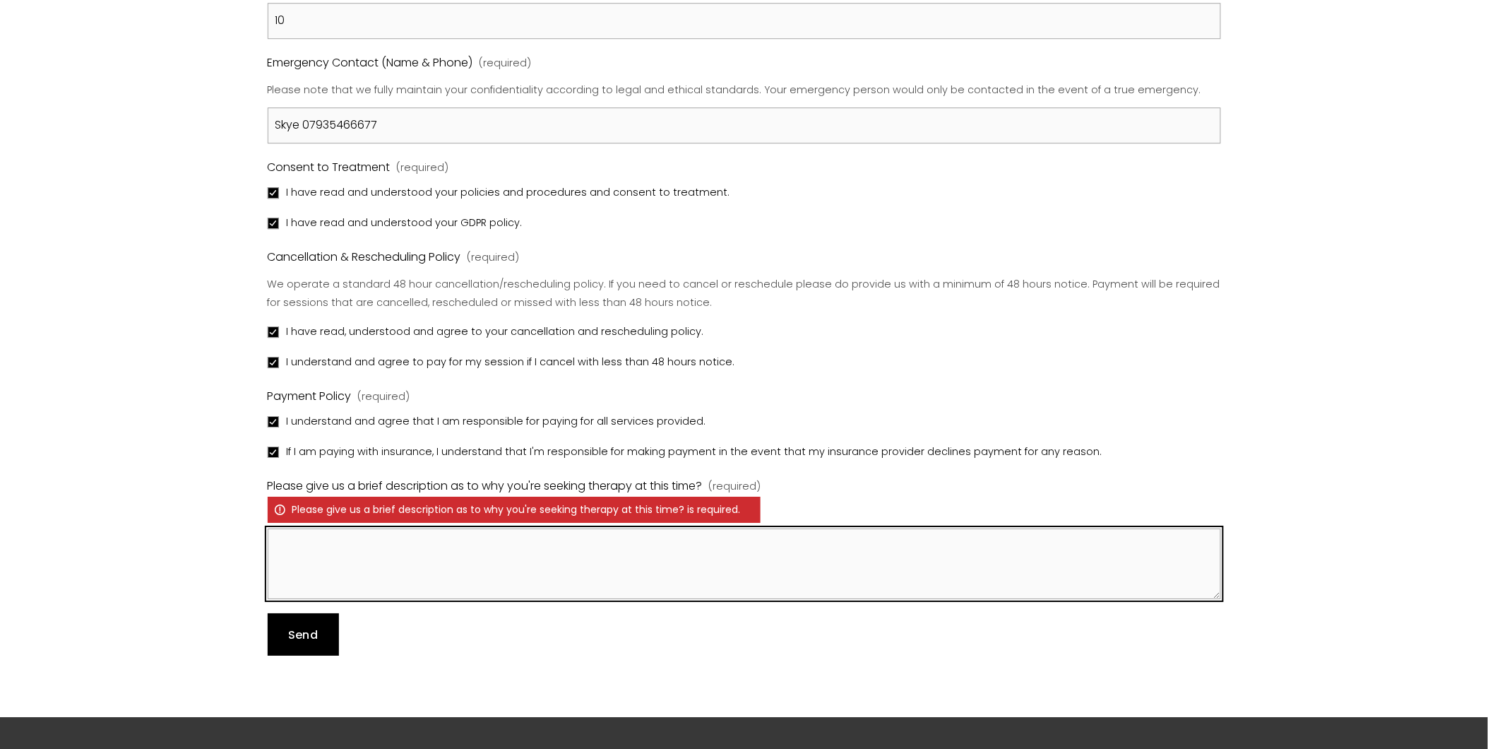
click at [458, 554] on textarea "Please give us a brief description as to why you're seeking therapy at this tim…" at bounding box center [745, 563] width 954 height 71
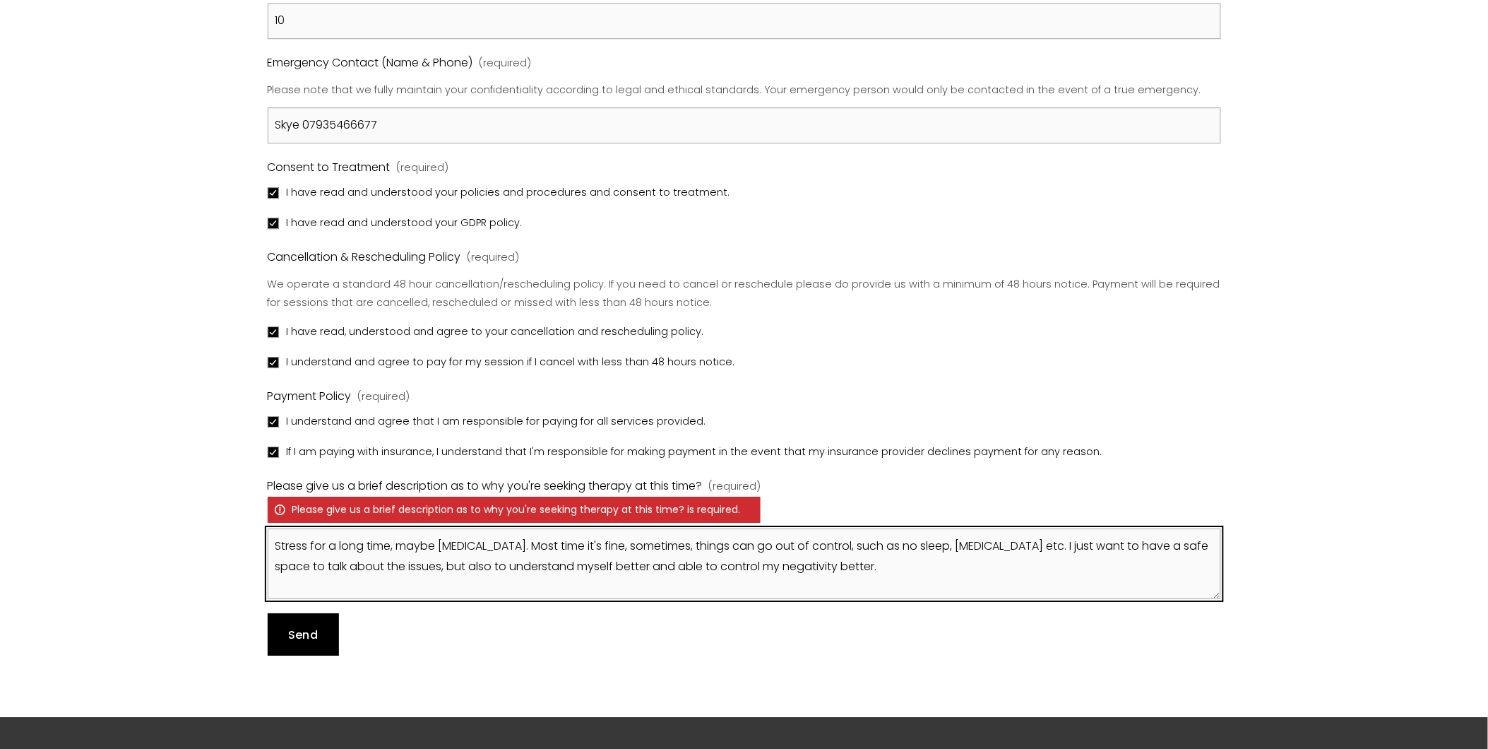
type textarea "Stress for a long time, maybe [MEDICAL_DATA]. Most time it's fine, sometimes, t…"
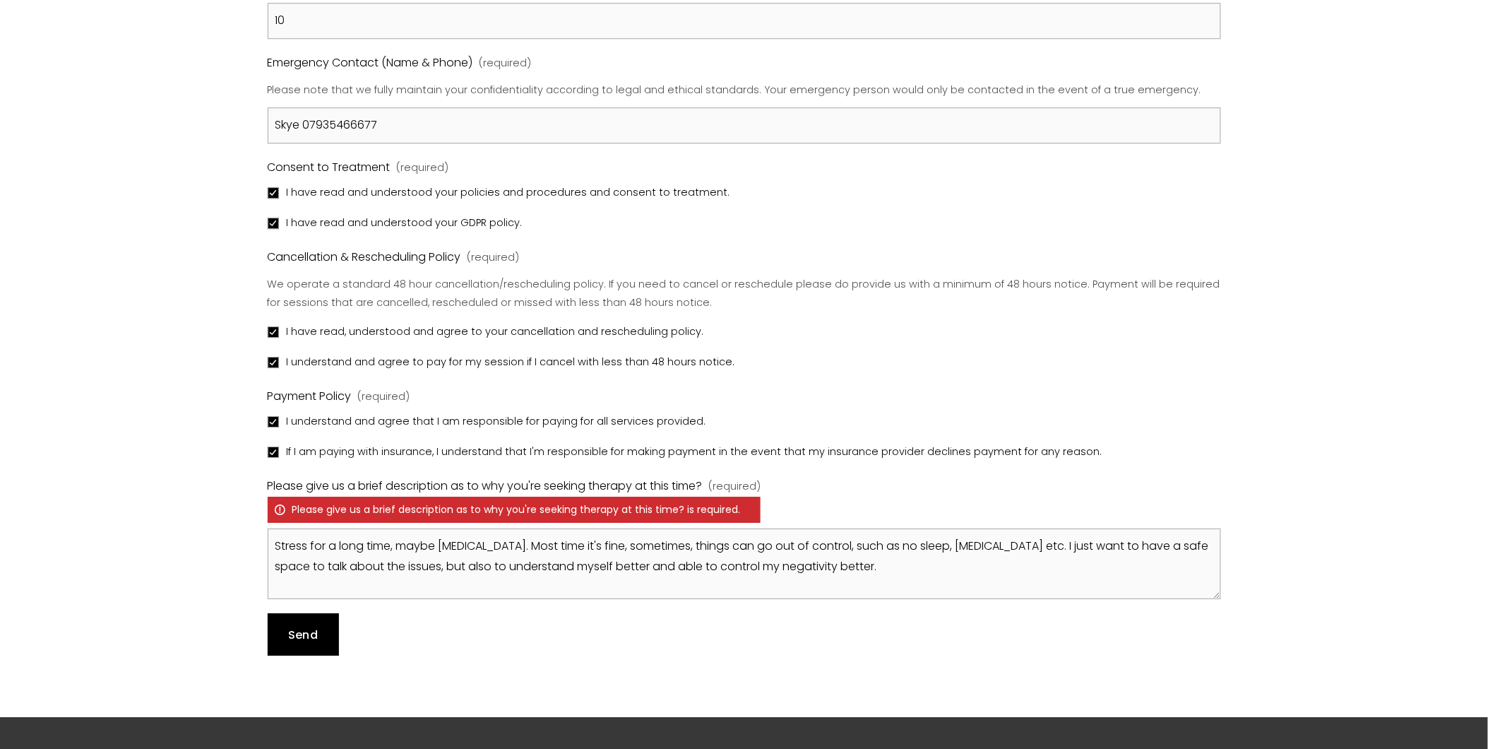
click at [304, 630] on span "Send" at bounding box center [303, 634] width 30 height 16
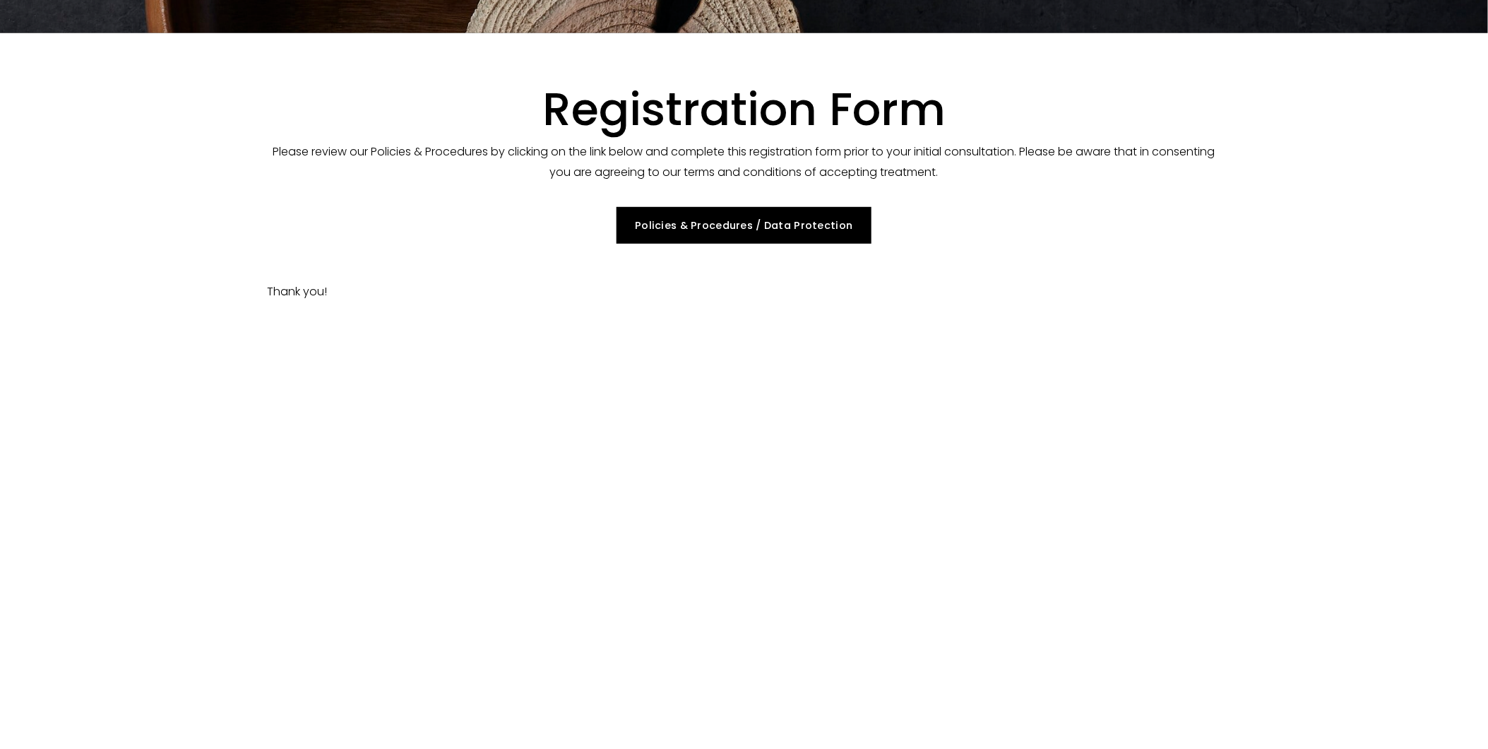
scroll to position [138, 0]
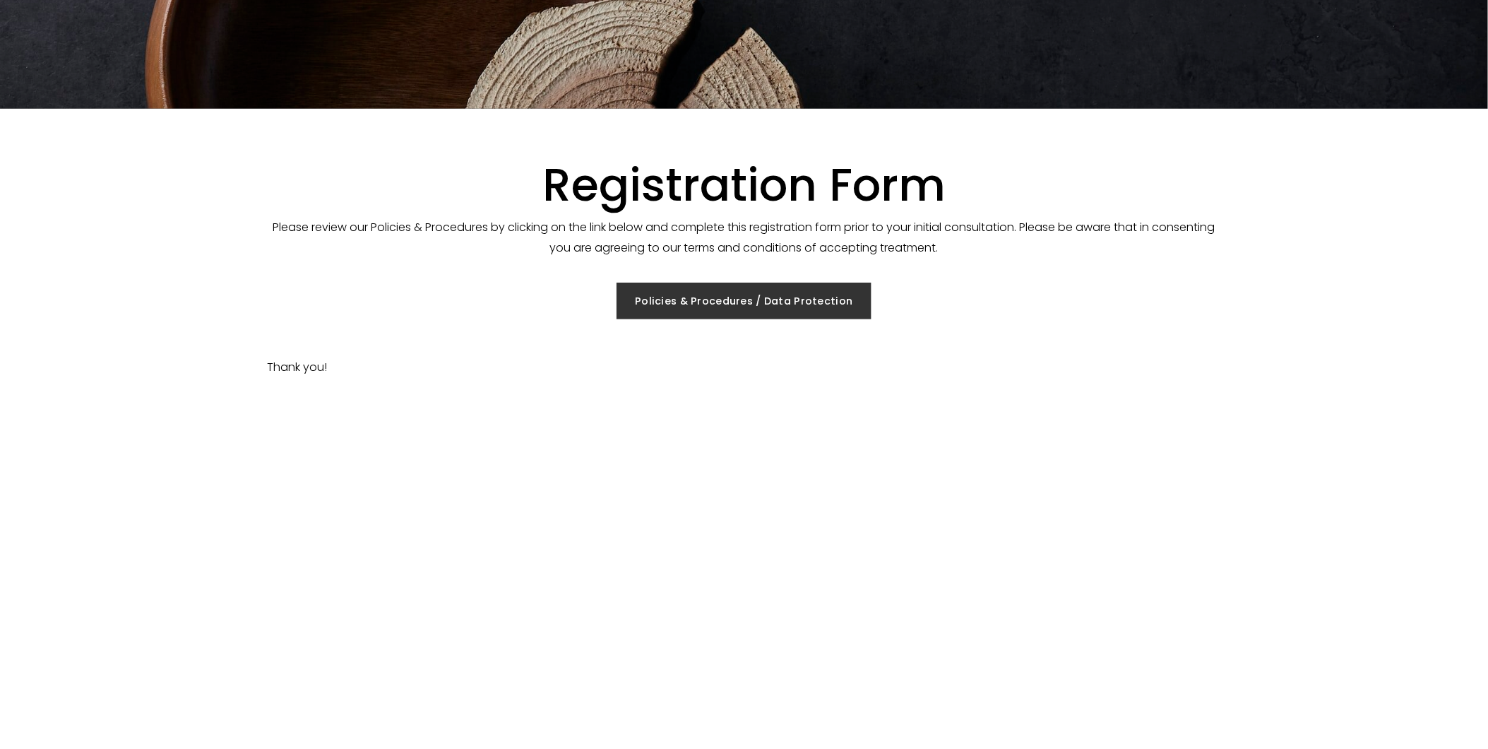
click at [700, 290] on link "Policies & Procedures / Data Protection" at bounding box center [744, 301] width 255 height 37
